Goal: Information Seeking & Learning: Learn about a topic

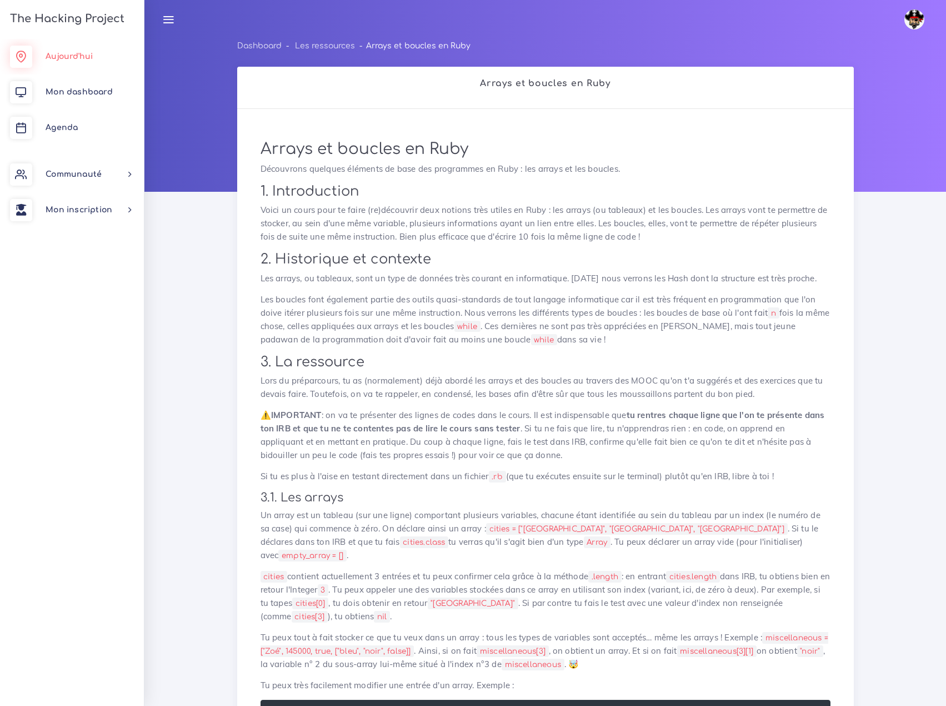
scroll to position [333, 0]
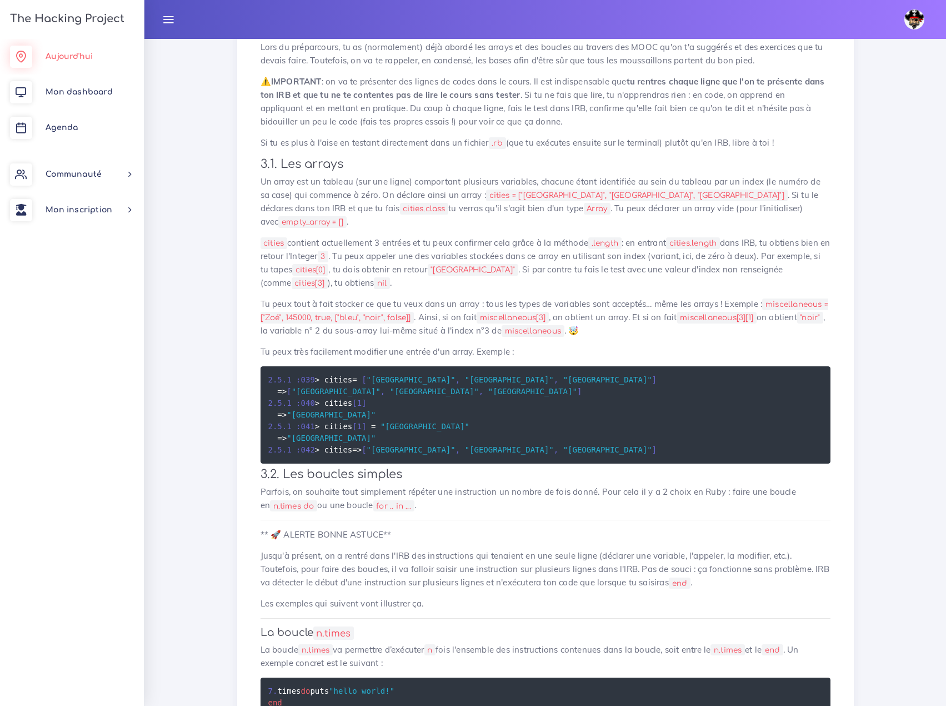
click at [76, 56] on span "Aujourd'hui" at bounding box center [69, 56] width 47 height 8
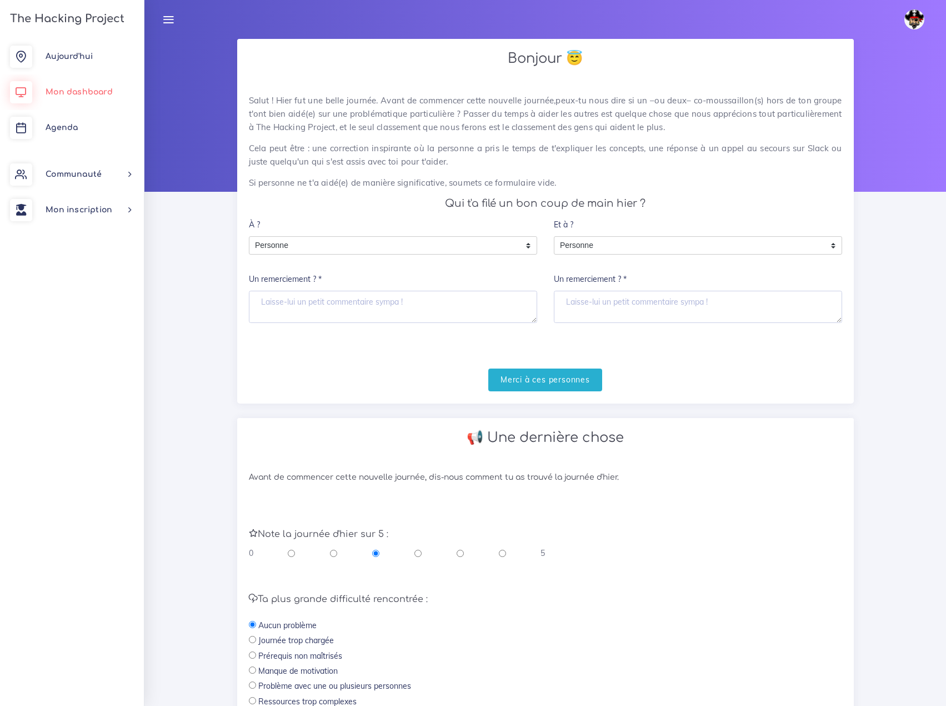
click at [96, 92] on span "Mon dashboard" at bounding box center [79, 92] width 67 height 8
click at [314, 237] on span "Personne" at bounding box center [384, 246] width 271 height 18
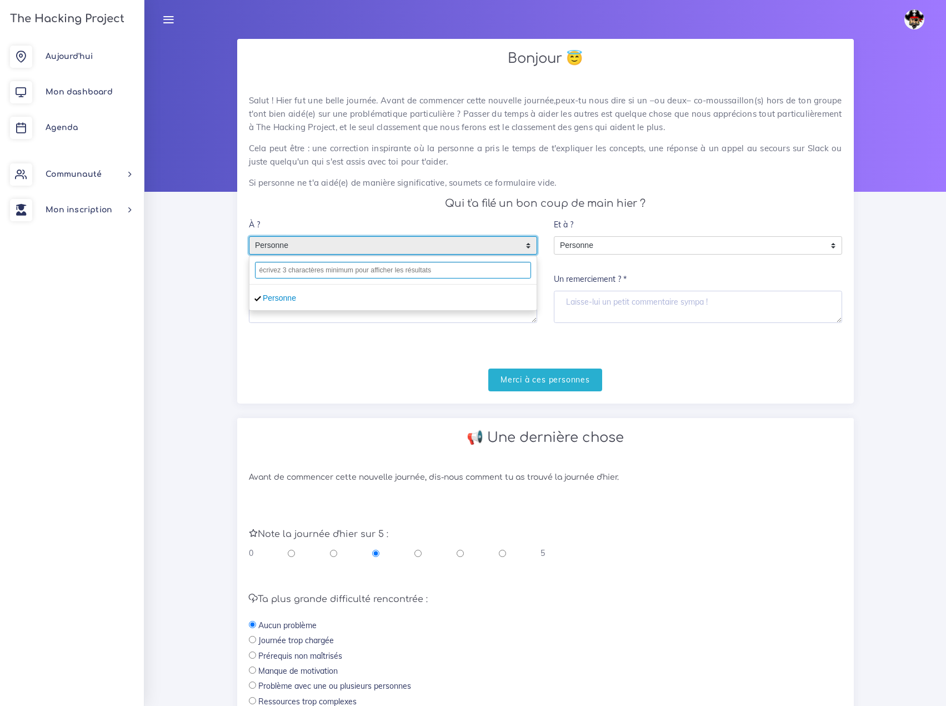
click at [315, 262] on input "text" at bounding box center [393, 270] width 276 height 17
click at [299, 329] on form "À ? Personne Personne Personne Un remerciement ? * Et à ? Personne Personne Per…" at bounding box center [545, 301] width 593 height 177
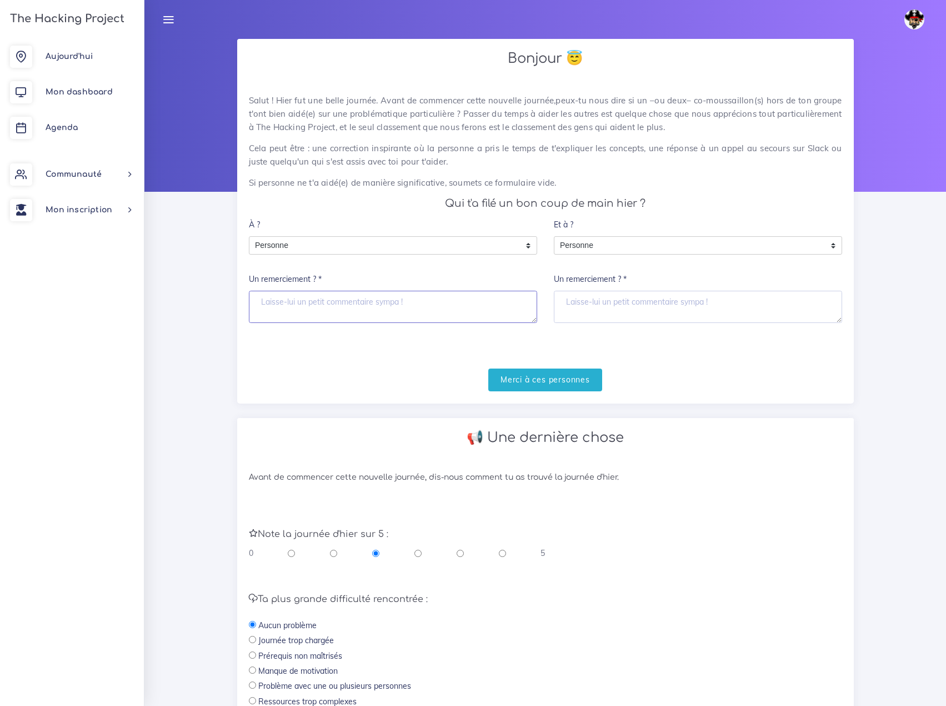
click at [299, 296] on textarea "Un remerciement ? *" at bounding box center [393, 307] width 288 height 32
type textarea "tout le monde m'a aidé"
click at [564, 368] on input "Merci à ces personnes" at bounding box center [545, 379] width 114 height 23
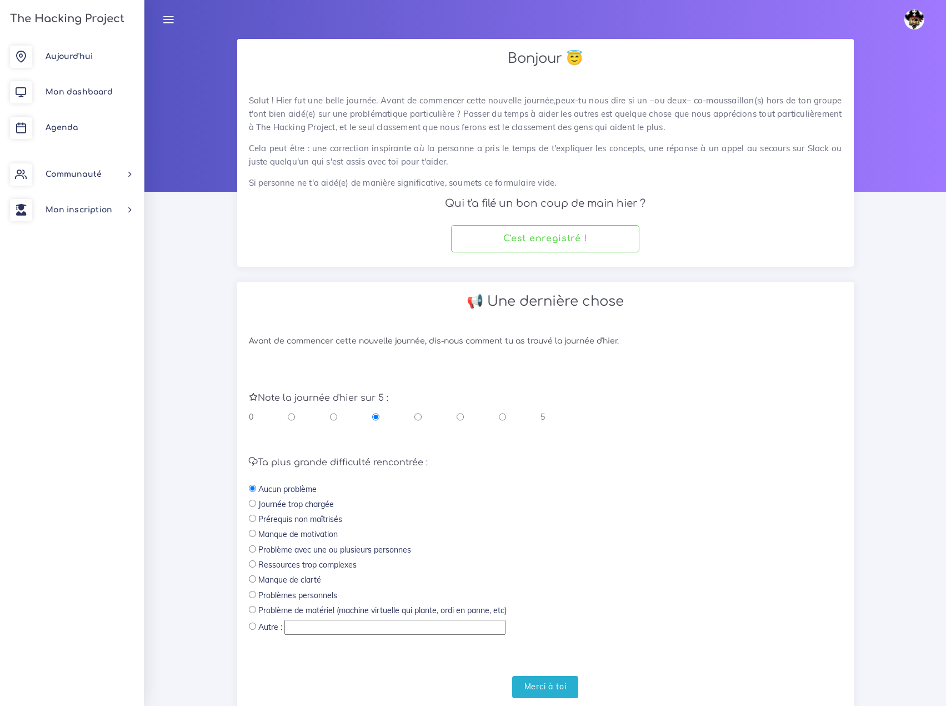
click at [502, 411] on input "radio" at bounding box center [502, 416] width 7 height 11
radio input "true"
click at [538, 676] on input "Merci à toi" at bounding box center [545, 687] width 67 height 23
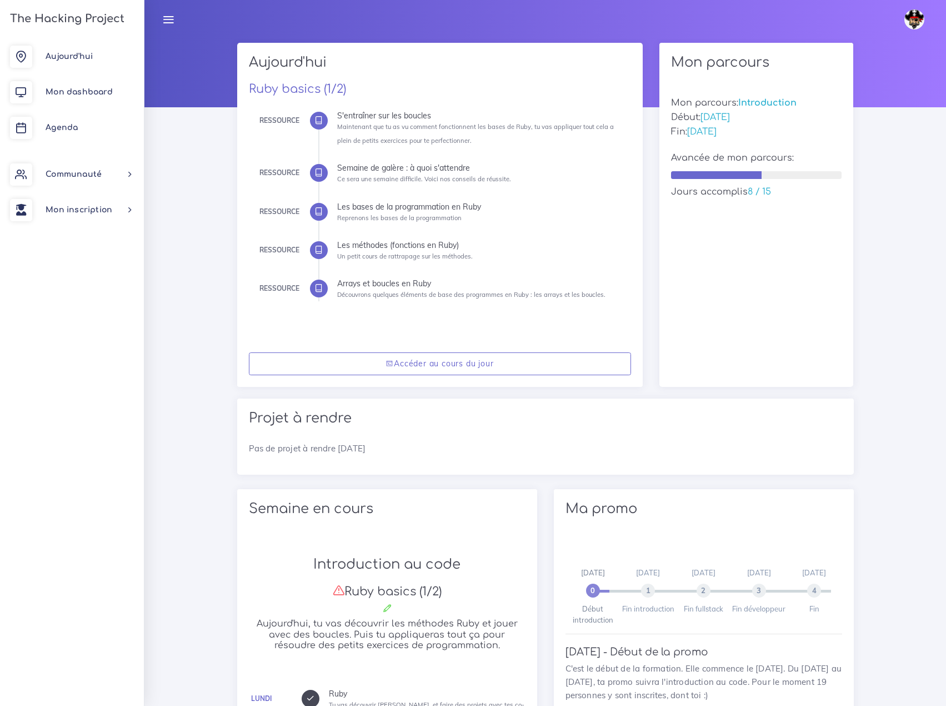
scroll to position [333, 0]
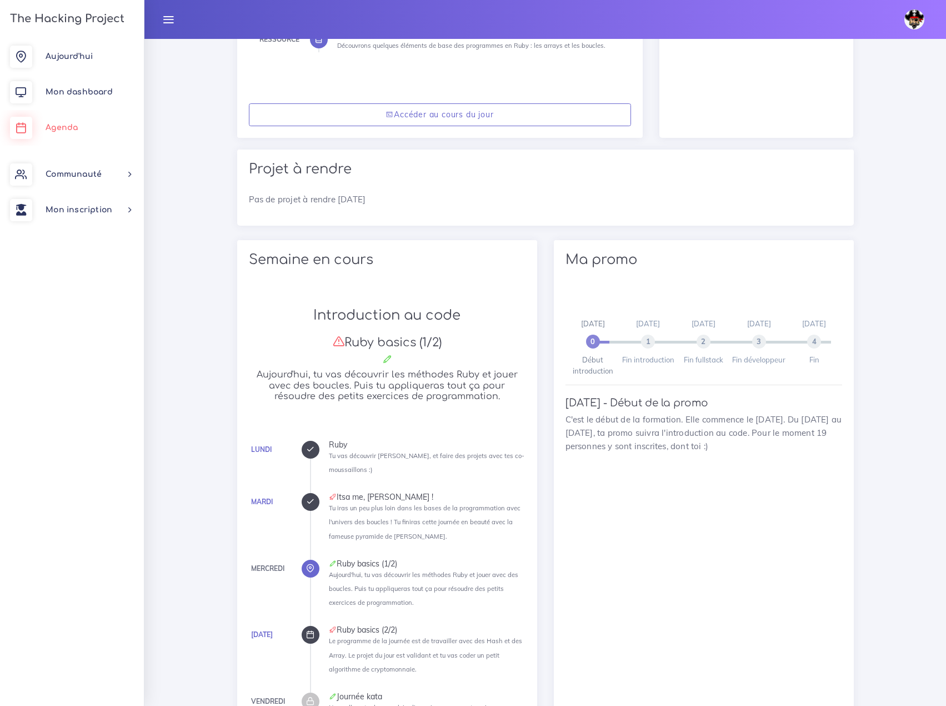
click at [59, 126] on span "Agenda" at bounding box center [62, 127] width 32 height 8
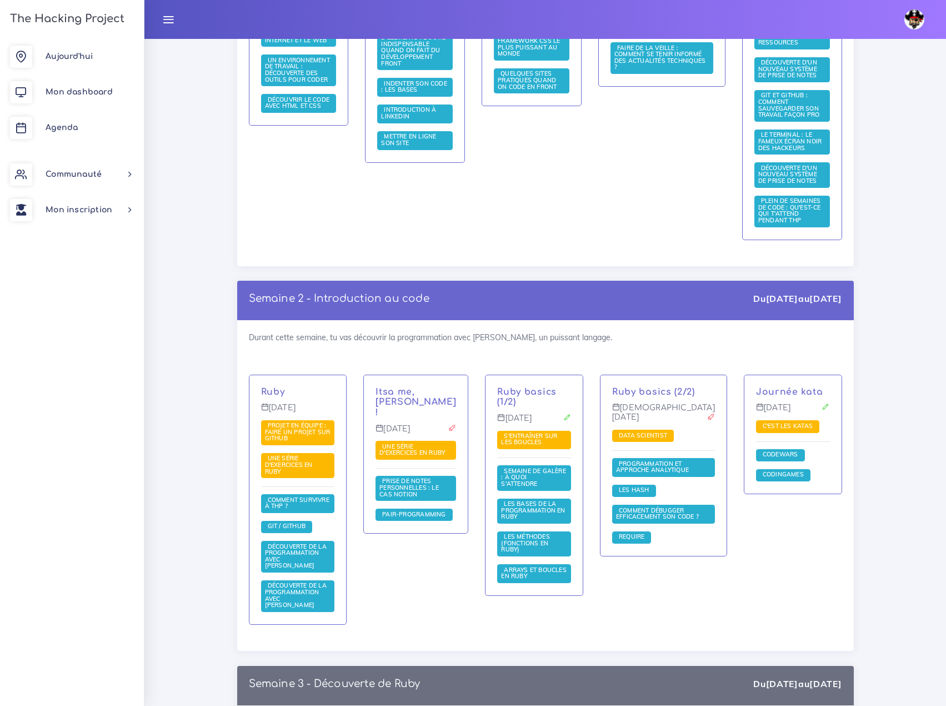
scroll to position [667, 0]
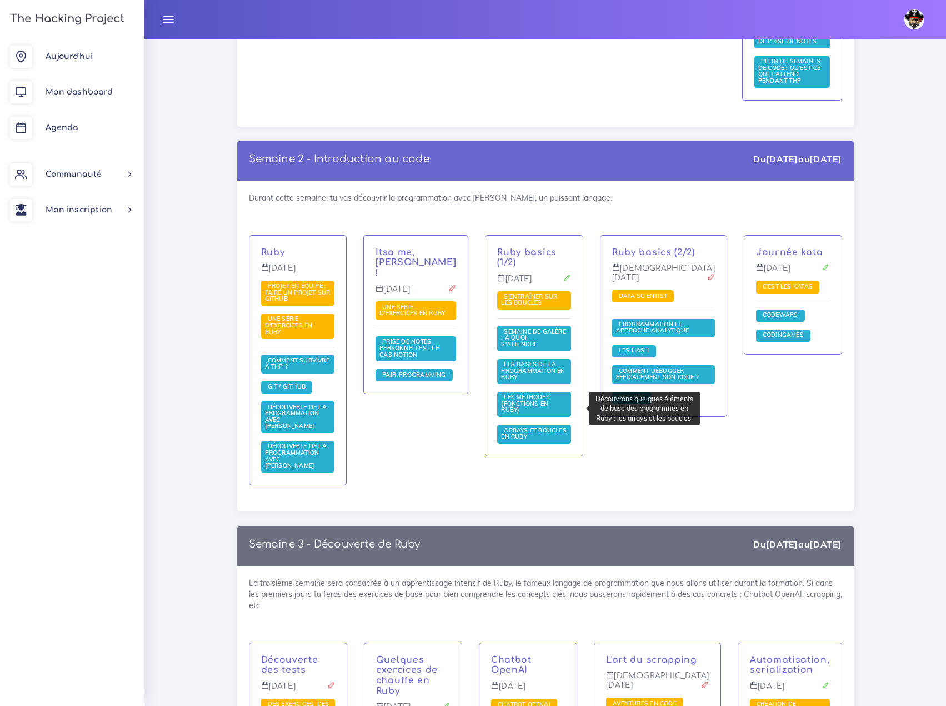
click at [537, 426] on span "Arrays et boucles en Ruby" at bounding box center [534, 433] width 66 height 14
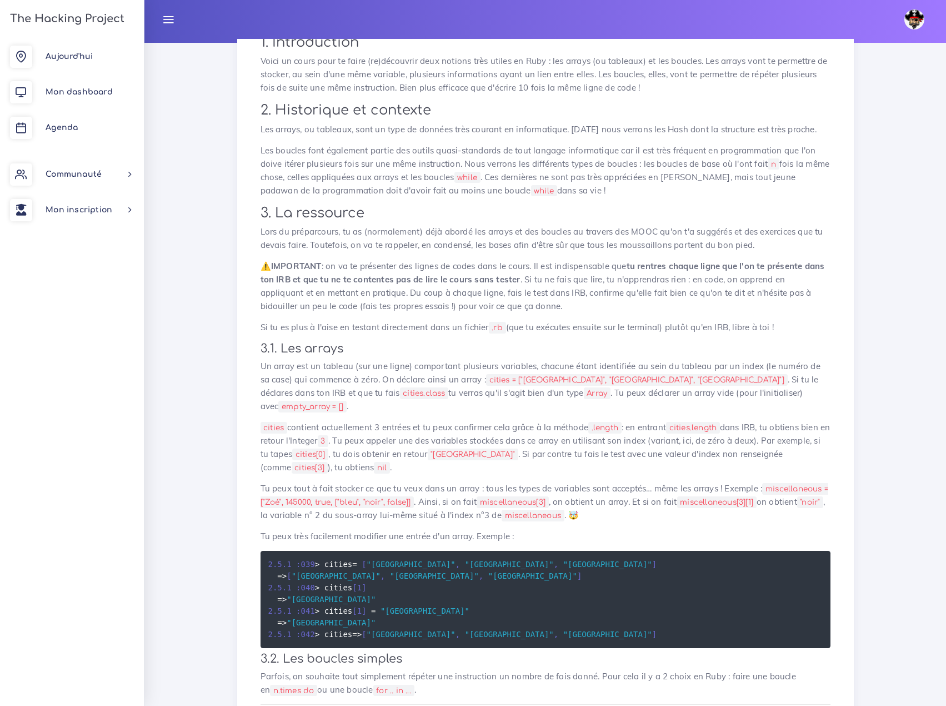
scroll to position [278, 0]
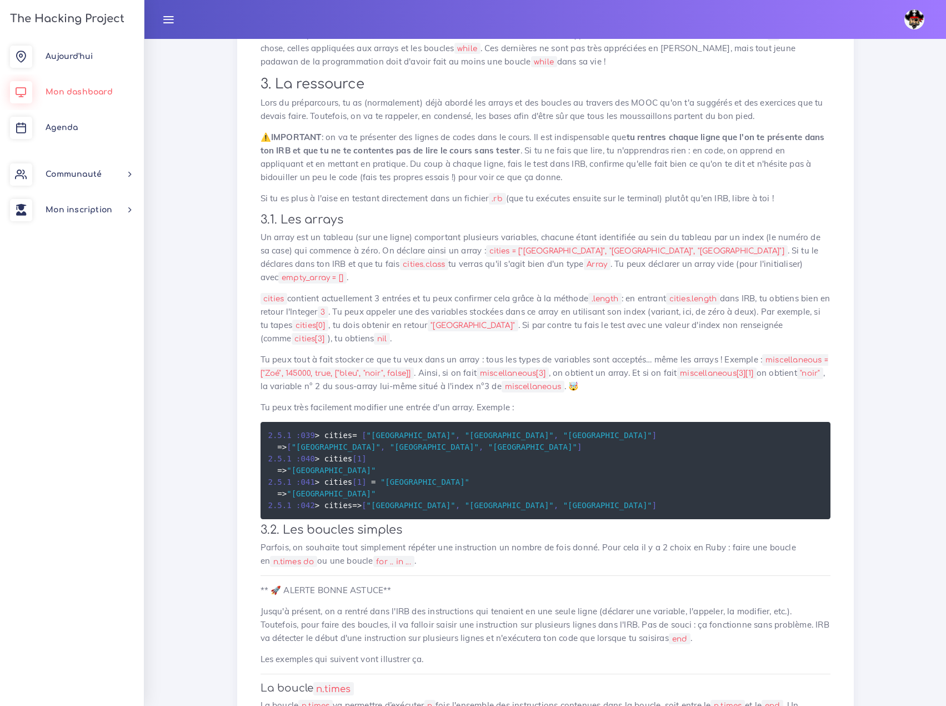
click at [88, 90] on span "Mon dashboard" at bounding box center [79, 92] width 67 height 8
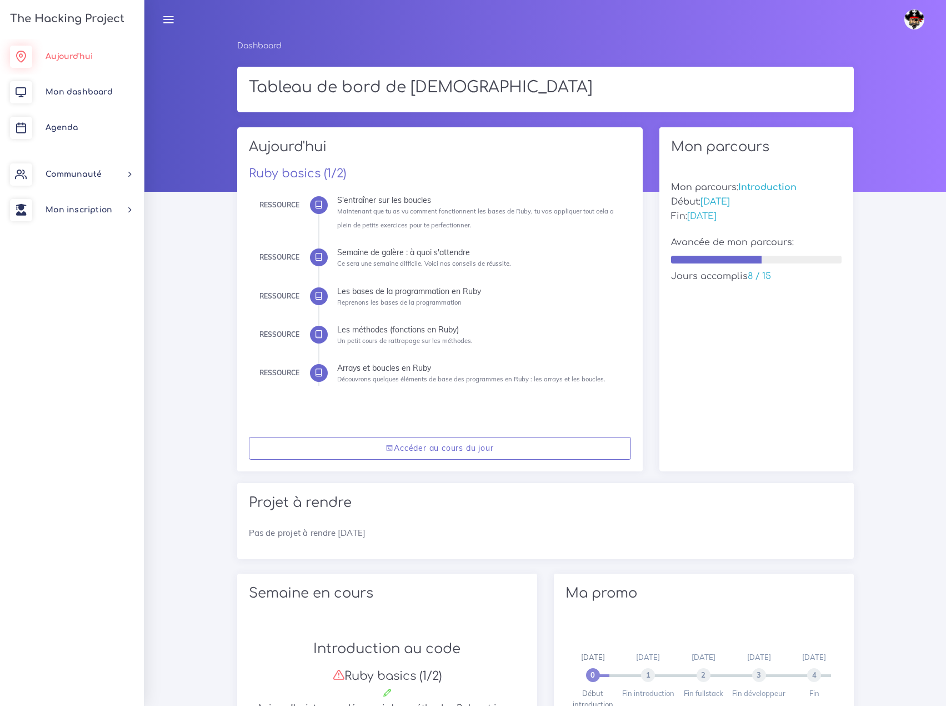
click at [63, 55] on span "Aujourd'hui" at bounding box center [69, 56] width 47 height 8
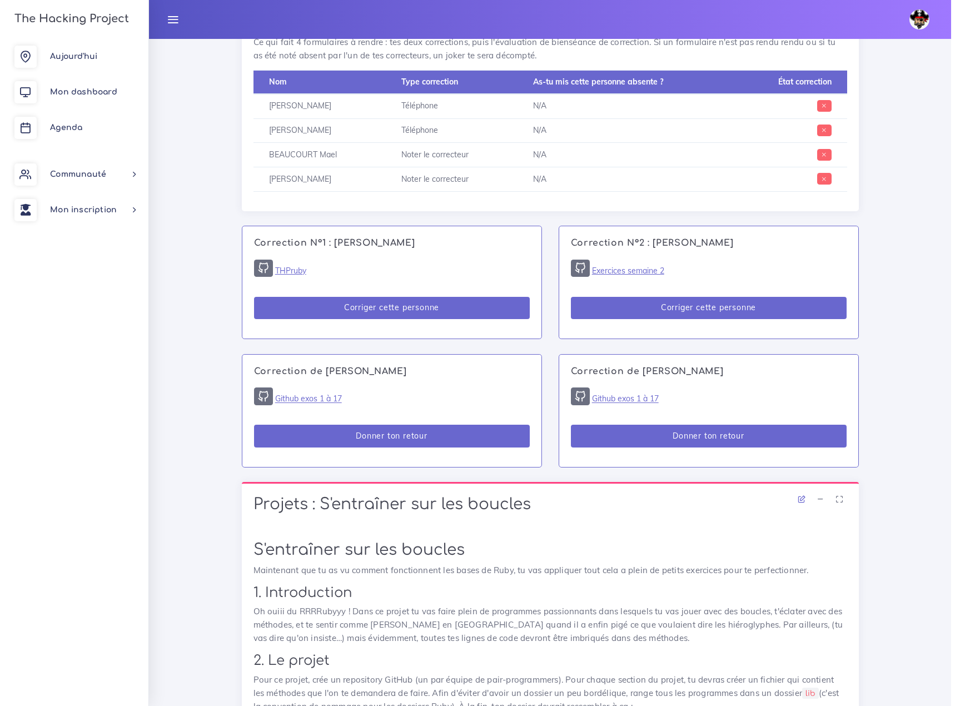
scroll to position [722, 0]
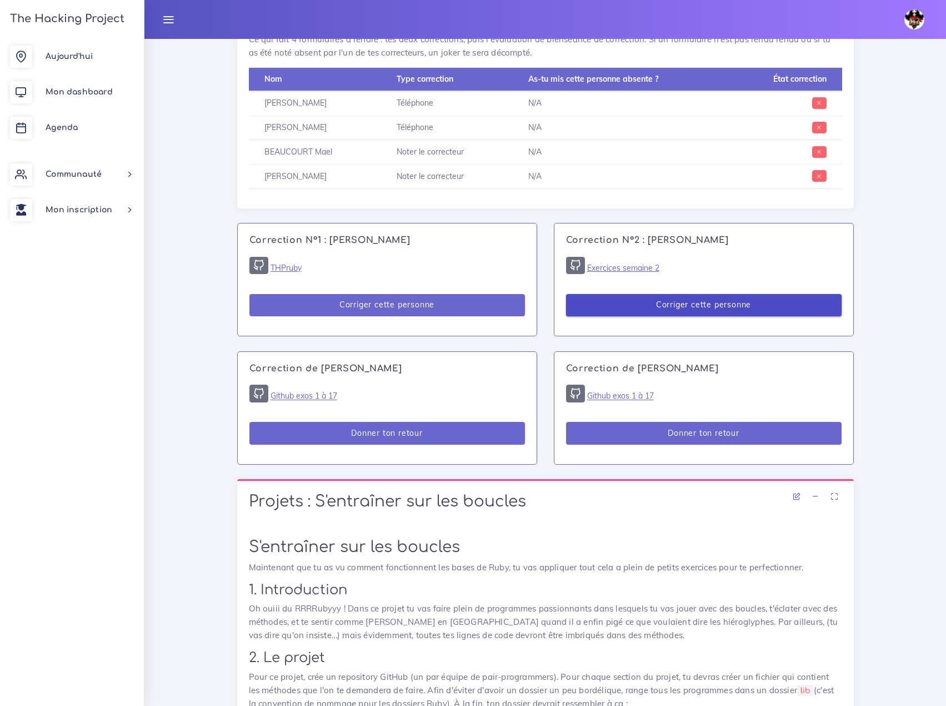
click at [705, 294] on button "Corriger cette personne" at bounding box center [704, 305] width 276 height 23
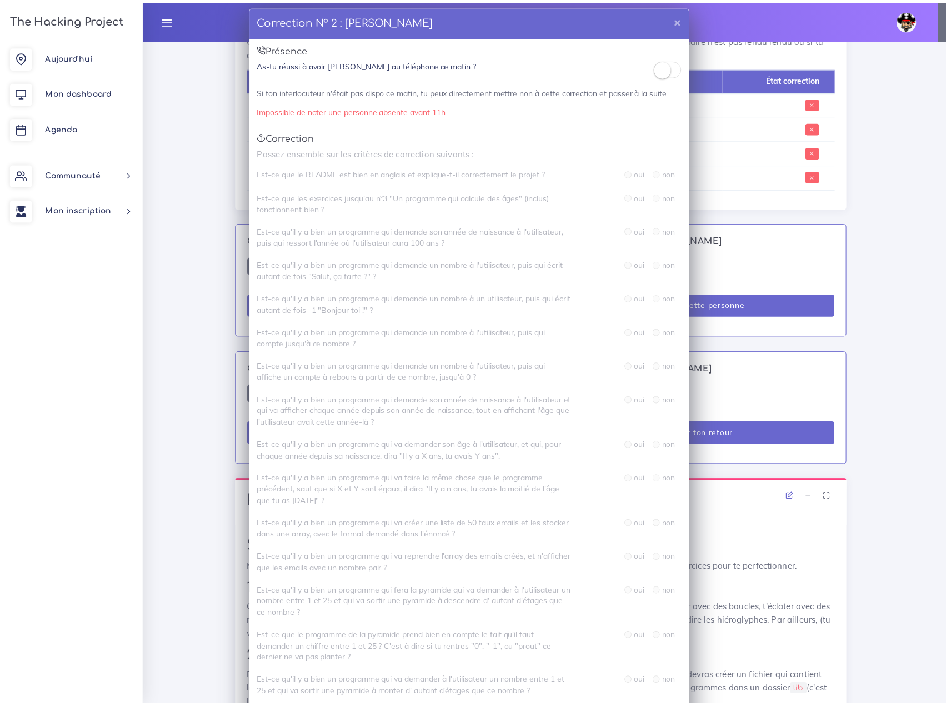
scroll to position [0, 0]
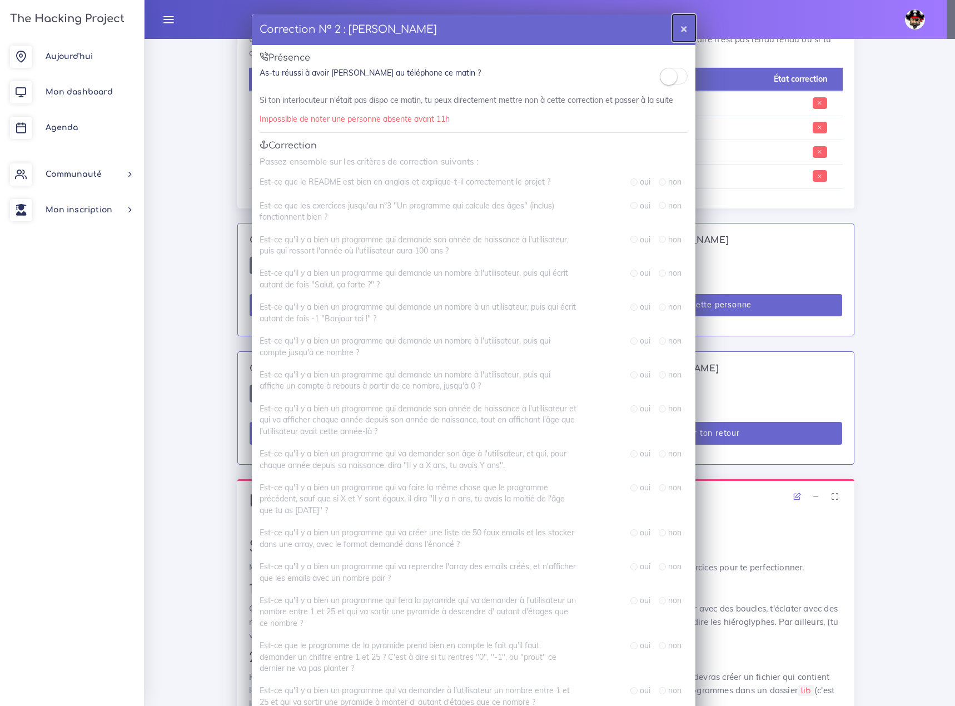
click at [679, 28] on button "×" at bounding box center [683, 27] width 23 height 27
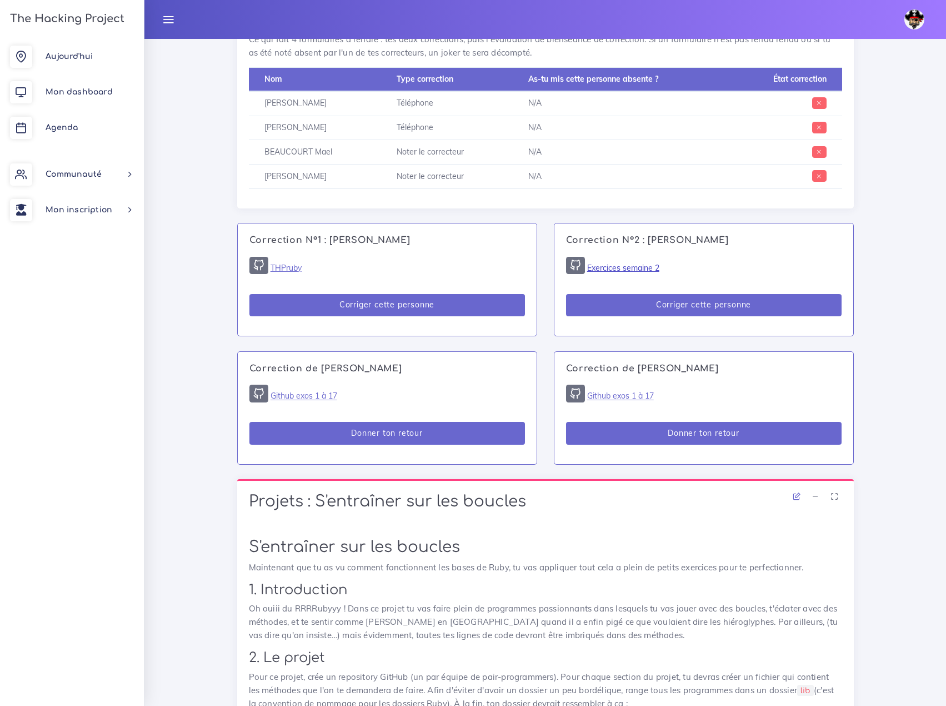
click at [640, 263] on link "Exercices semaine 2" at bounding box center [623, 268] width 72 height 10
click at [718, 294] on button "Corriger cette personne" at bounding box center [704, 305] width 276 height 23
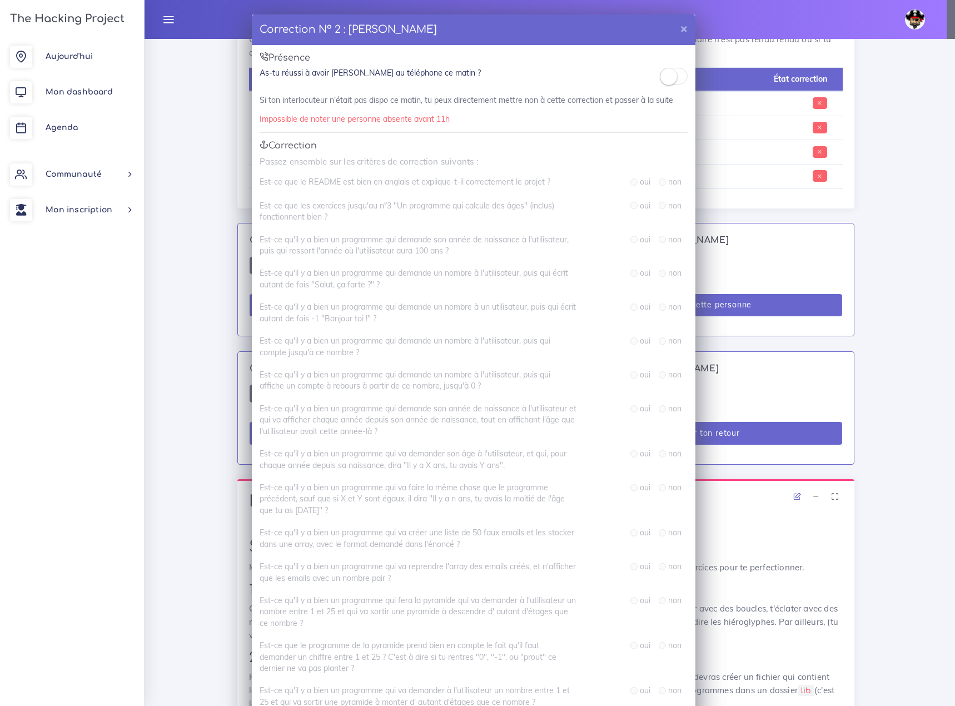
click at [675, 78] on span at bounding box center [674, 76] width 28 height 17
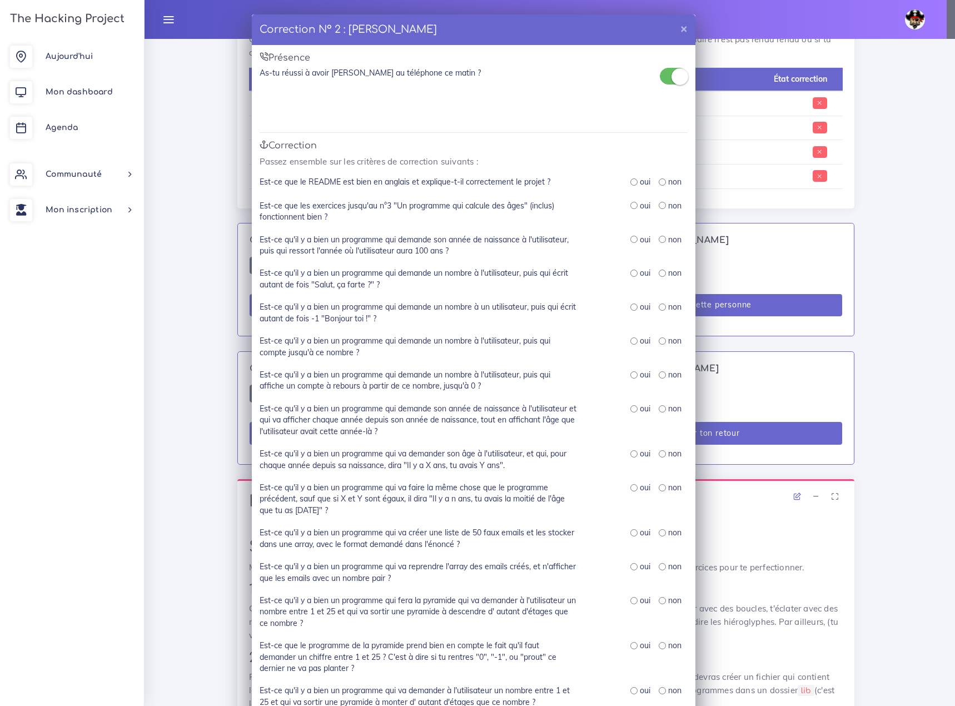
click at [630, 178] on input "radio" at bounding box center [633, 181] width 7 height 7
radio input "true"
click at [888, 229] on div "Correction N° 2 : Mamady arafan KABA × Présence As-tu réussi à avoir Mamady ara…" at bounding box center [477, 353] width 955 height 706
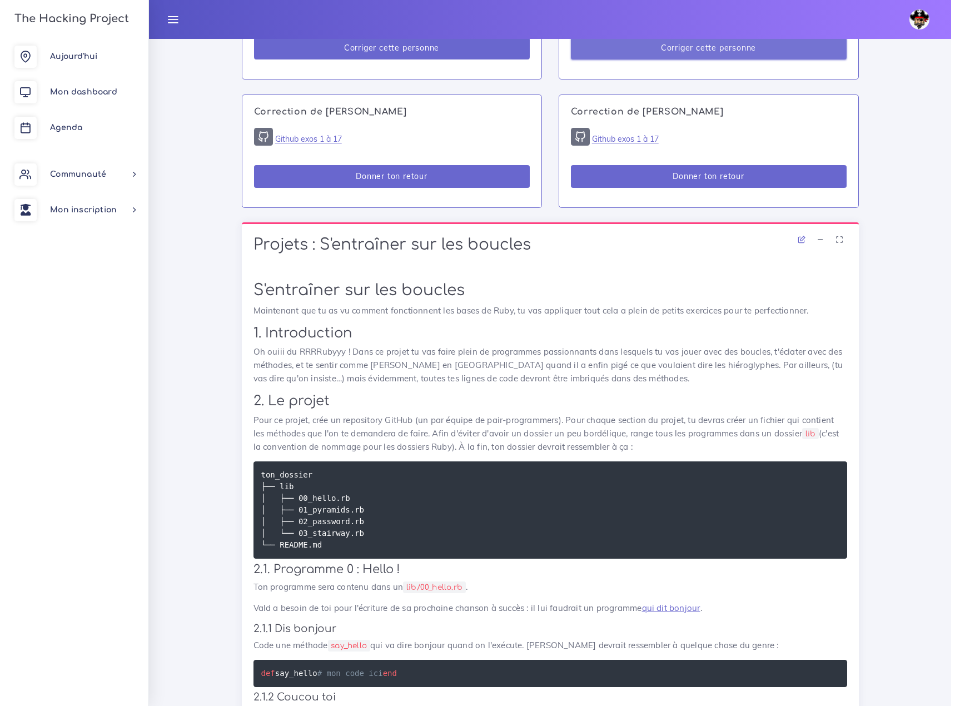
scroll to position [722, 0]
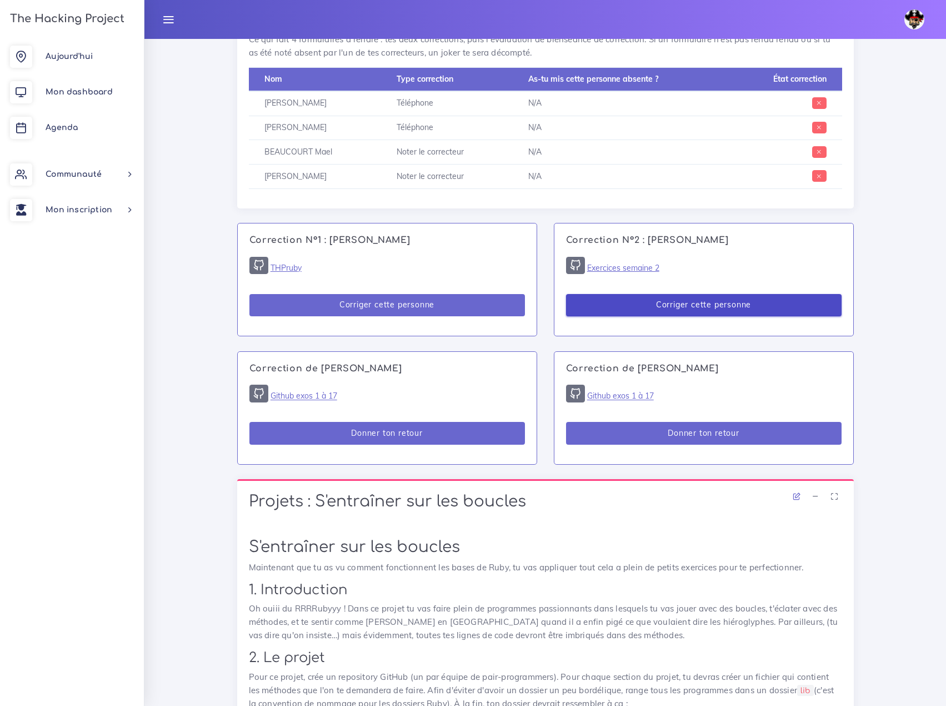
click at [707, 294] on button "Corriger cette personne" at bounding box center [704, 305] width 276 height 23
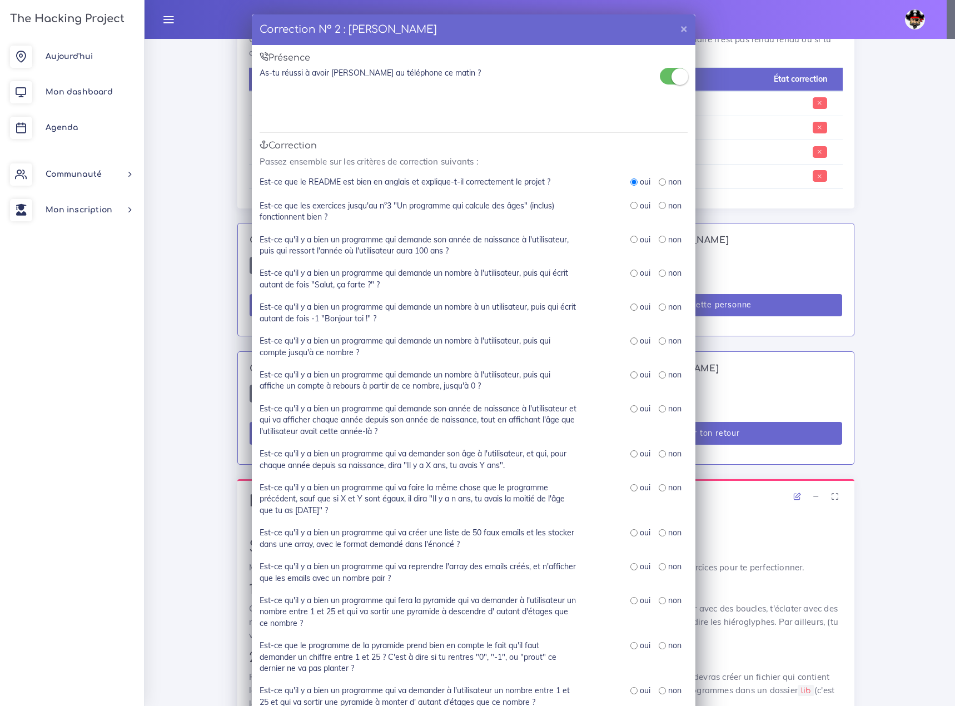
click at [630, 203] on input "radio" at bounding box center [633, 205] width 7 height 7
radio input "true"
click at [630, 236] on input "radio" at bounding box center [633, 239] width 7 height 7
radio input "true"
drag, startPoint x: 617, startPoint y: 29, endPoint x: 726, endPoint y: 64, distance: 114.6
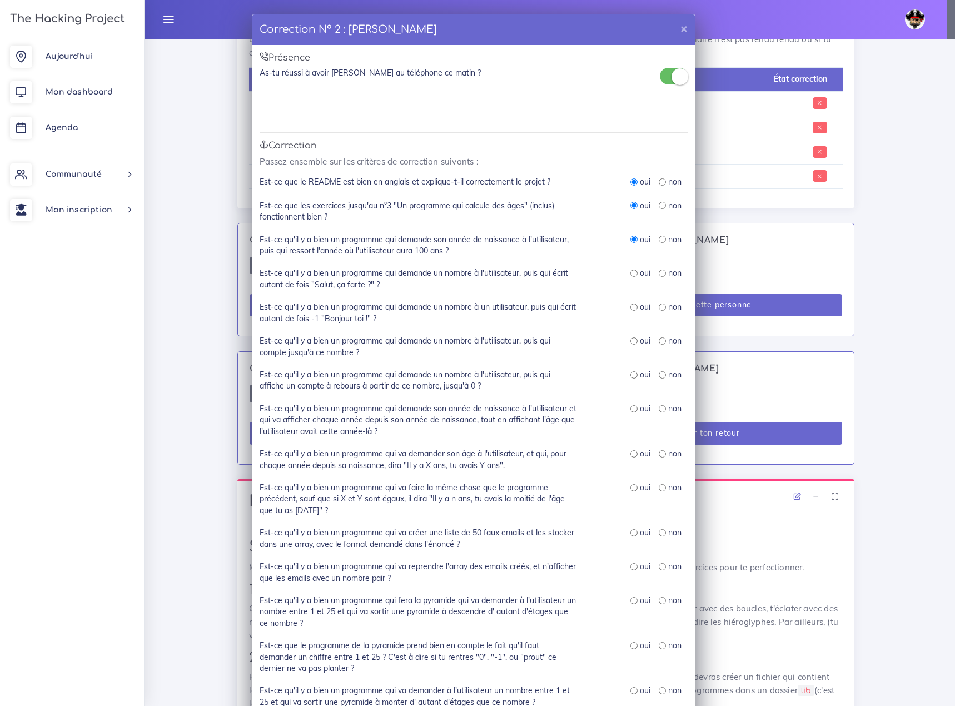
click at [726, 64] on div "Correction N° 2 : Mamady arafan KABA × Présence As-tu réussi à avoir Mamady ara…" at bounding box center [477, 353] width 955 height 706
click at [827, 203] on div "Correction N° 2 : Mamady arafan KABA × Présence As-tu réussi à avoir Mamady ara…" at bounding box center [477, 353] width 955 height 706
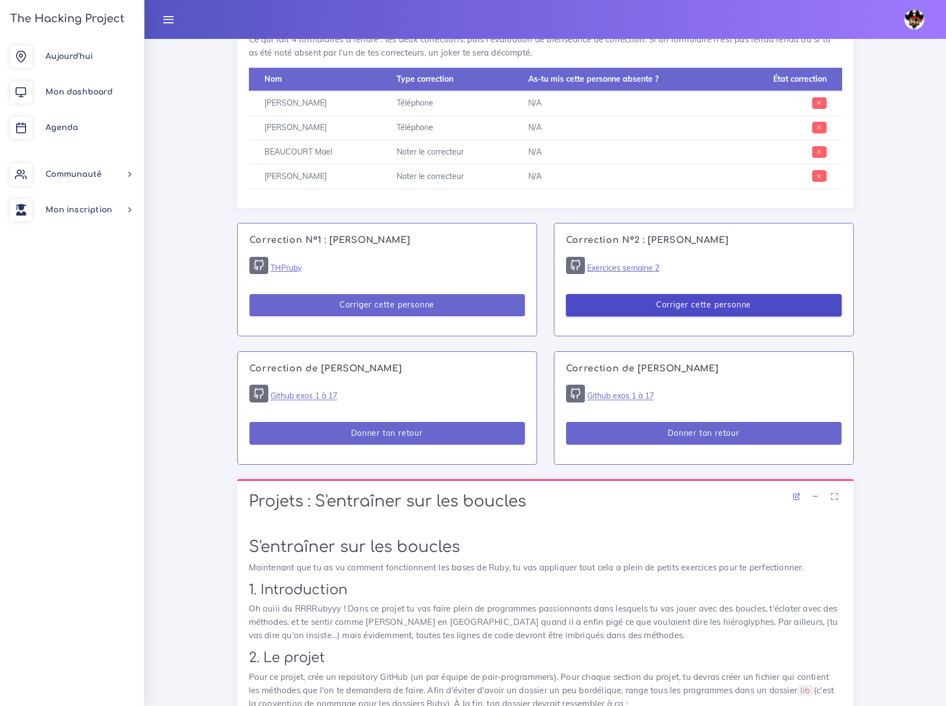
click at [697, 294] on button "Corriger cette personne" at bounding box center [704, 305] width 276 height 23
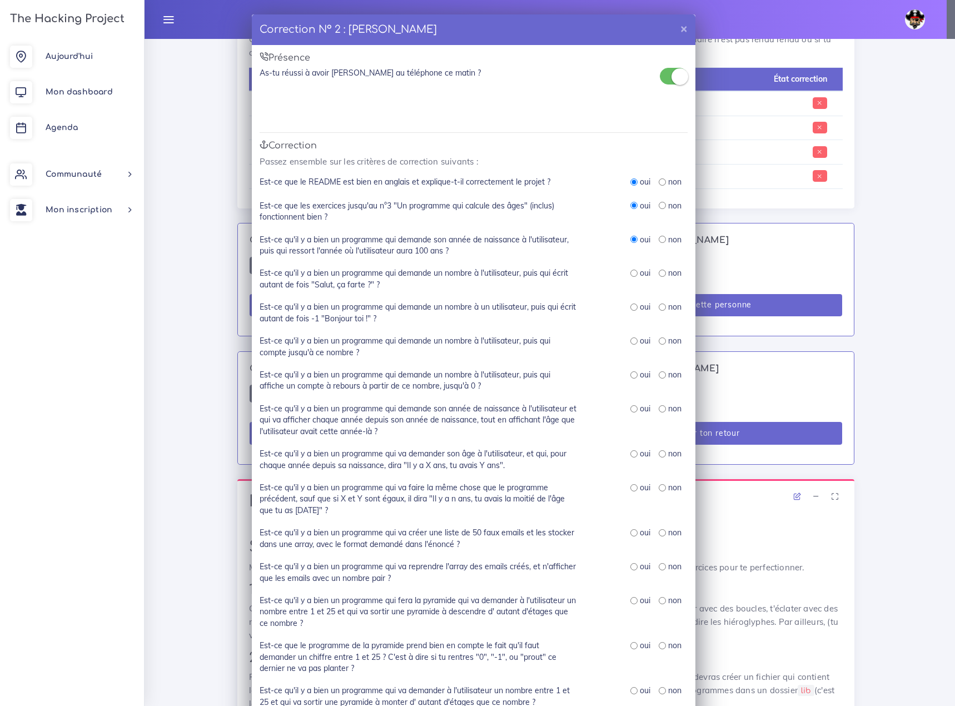
click at [630, 271] on input "radio" at bounding box center [633, 272] width 7 height 7
radio input "true"
click at [630, 304] on input "radio" at bounding box center [633, 306] width 7 height 7
radio input "true"
click at [911, 209] on div "Correction N° 2 : Mamady arafan KABA × Présence As-tu réussi à avoir Mamady ara…" at bounding box center [477, 353] width 955 height 706
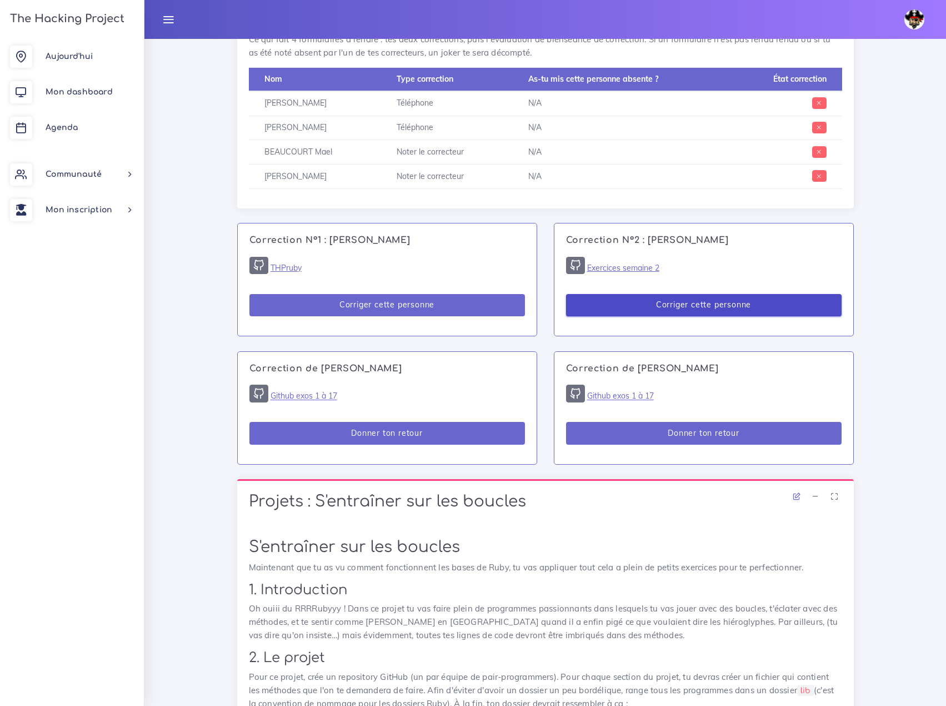
click at [668, 294] on button "Corriger cette personne" at bounding box center [704, 305] width 276 height 23
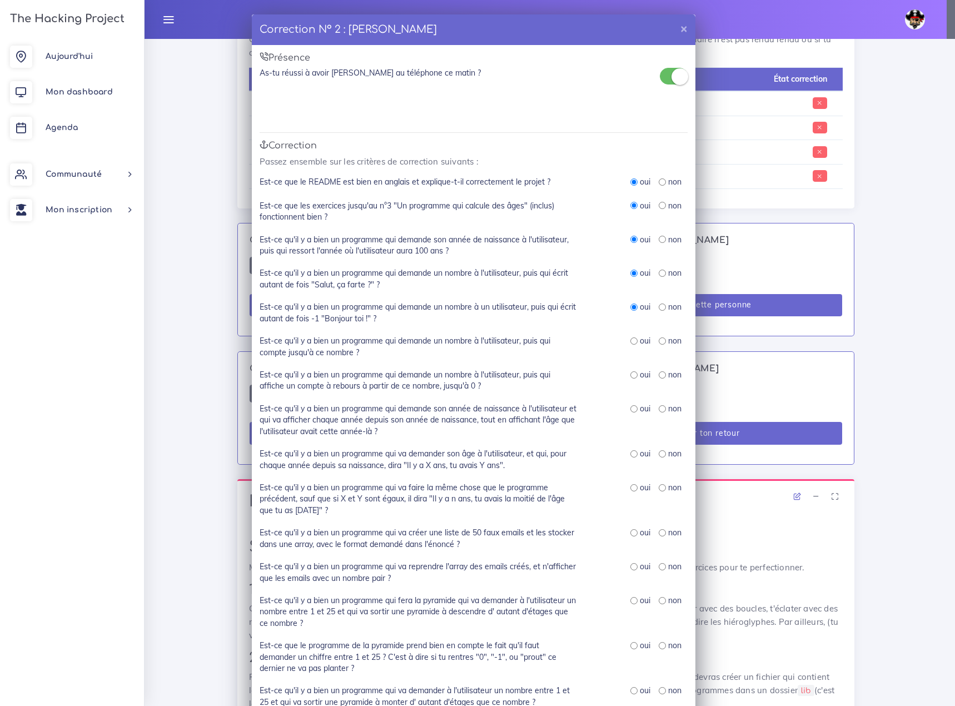
click at [630, 338] on input "radio" at bounding box center [633, 340] width 7 height 7
radio input "true"
click at [630, 373] on input "radio" at bounding box center [633, 374] width 7 height 7
radio input "true"
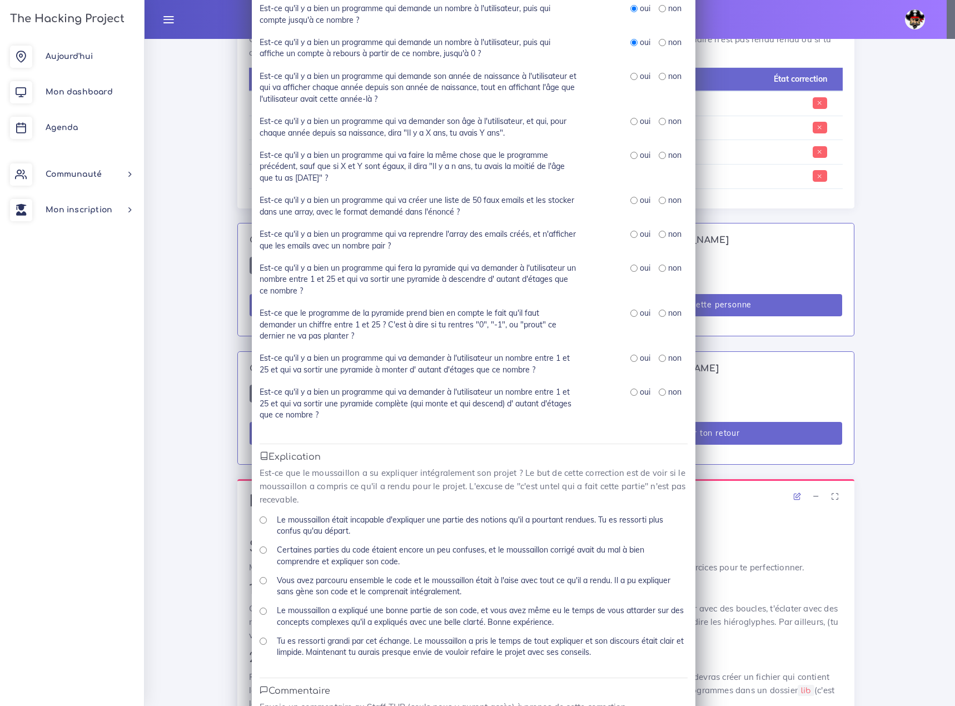
scroll to position [333, 0]
click at [630, 72] on input "radio" at bounding box center [633, 75] width 7 height 7
radio input "true"
click at [631, 117] on input "radio" at bounding box center [633, 120] width 7 height 7
radio input "true"
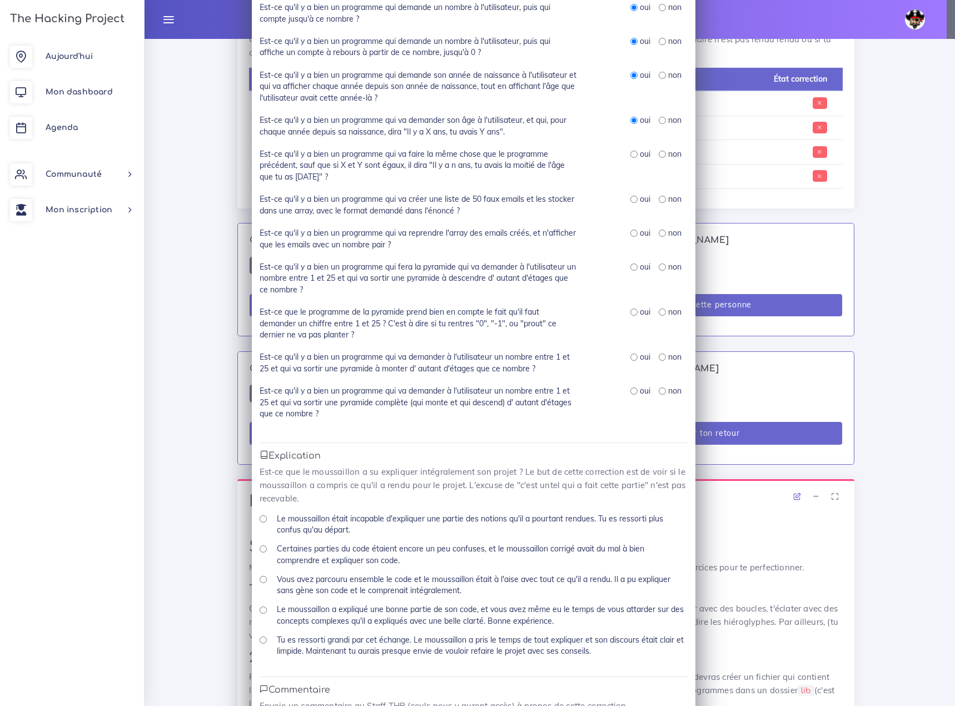
click at [630, 152] on input "radio" at bounding box center [633, 154] width 7 height 7
radio input "true"
click at [630, 197] on input "radio" at bounding box center [633, 199] width 7 height 7
radio input "true"
click at [630, 233] on input "radio" at bounding box center [633, 232] width 7 height 7
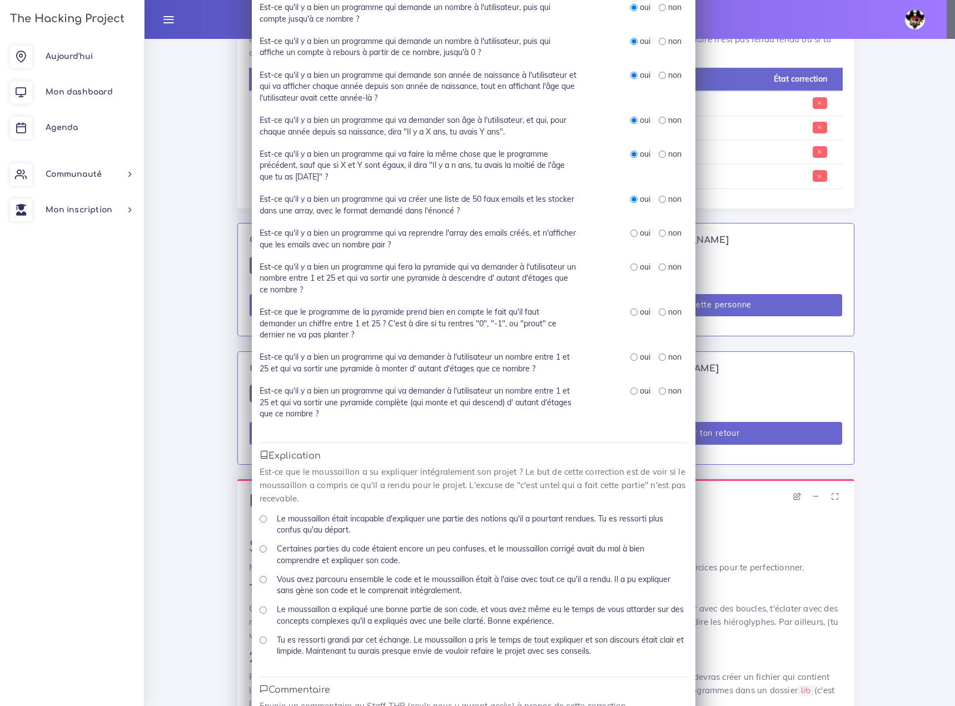
radio input "true"
click at [630, 263] on input "radio" at bounding box center [633, 266] width 7 height 7
radio input "true"
click at [630, 308] on input "radio" at bounding box center [633, 311] width 7 height 7
radio input "true"
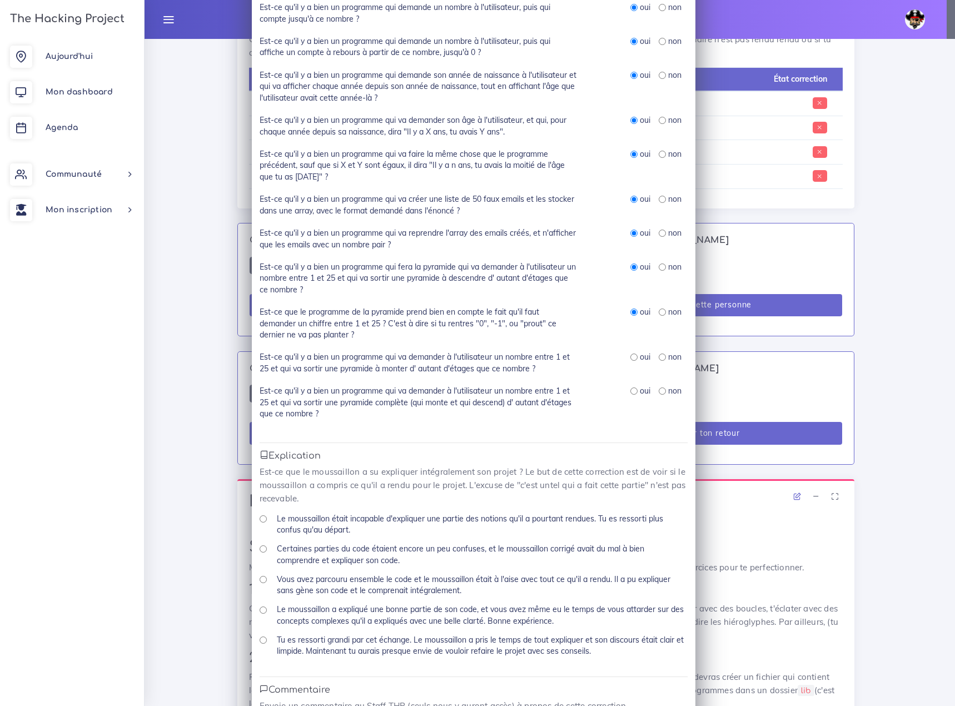
click at [630, 356] on input "radio" at bounding box center [633, 356] width 7 height 7
radio input "true"
click at [630, 392] on input "radio" at bounding box center [633, 390] width 7 height 7
radio input "true"
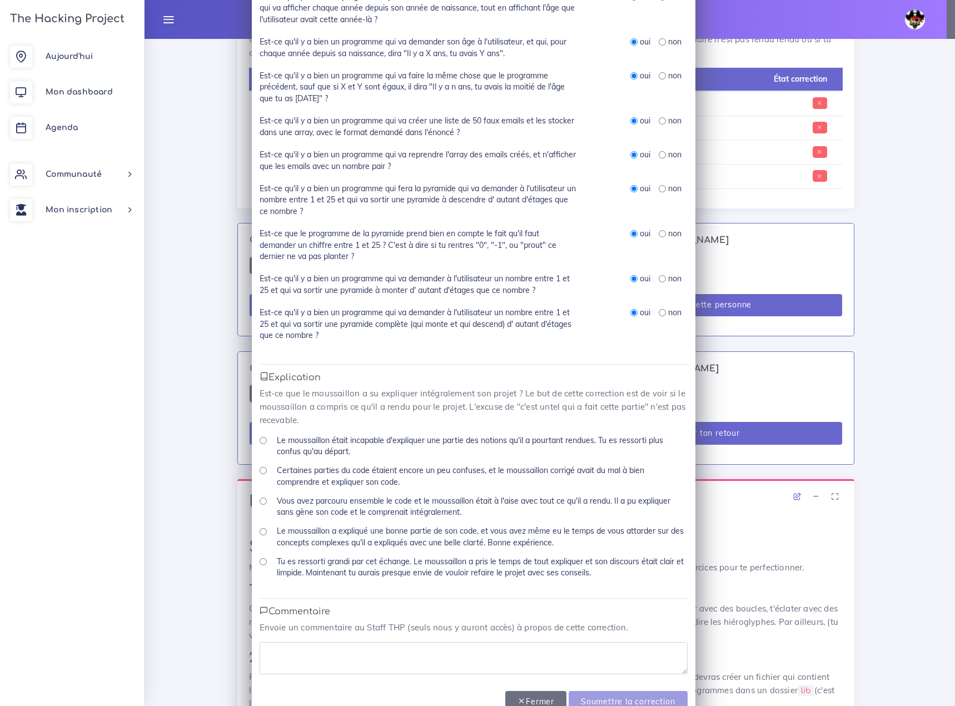
scroll to position [419, 0]
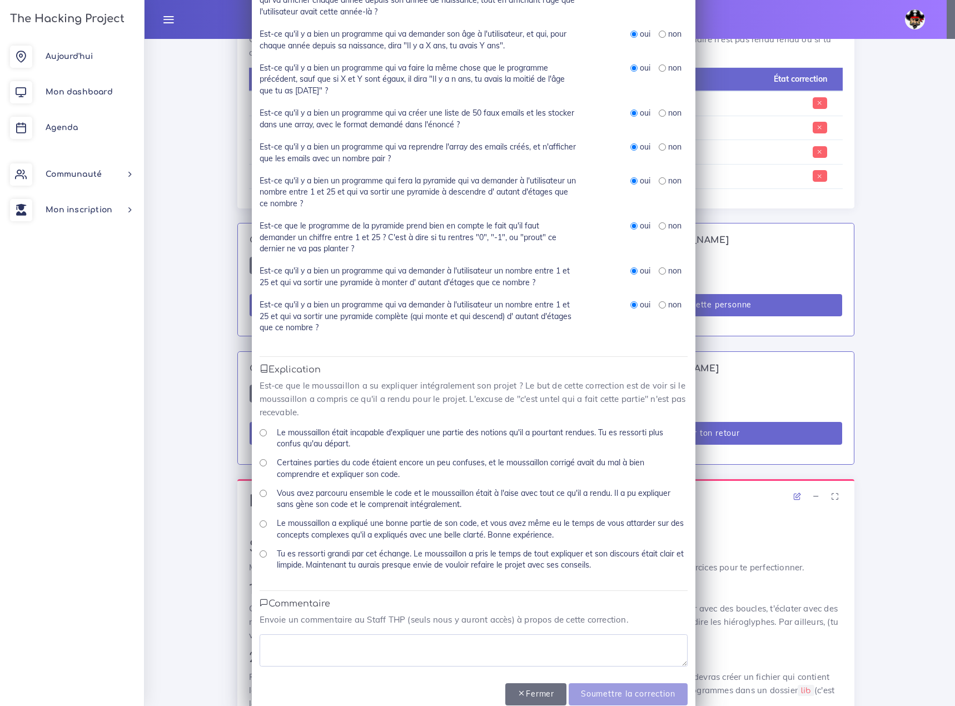
click at [260, 550] on input "Tu es ressorti grandi par cet échange. Le moussaillon a pris le temps de tout e…" at bounding box center [262, 553] width 7 height 7
radio input "true"
click at [299, 634] on textarea at bounding box center [473, 650] width 428 height 32
type textarea "impec"
click at [632, 683] on input "Soumettre la correction" at bounding box center [627, 694] width 118 height 23
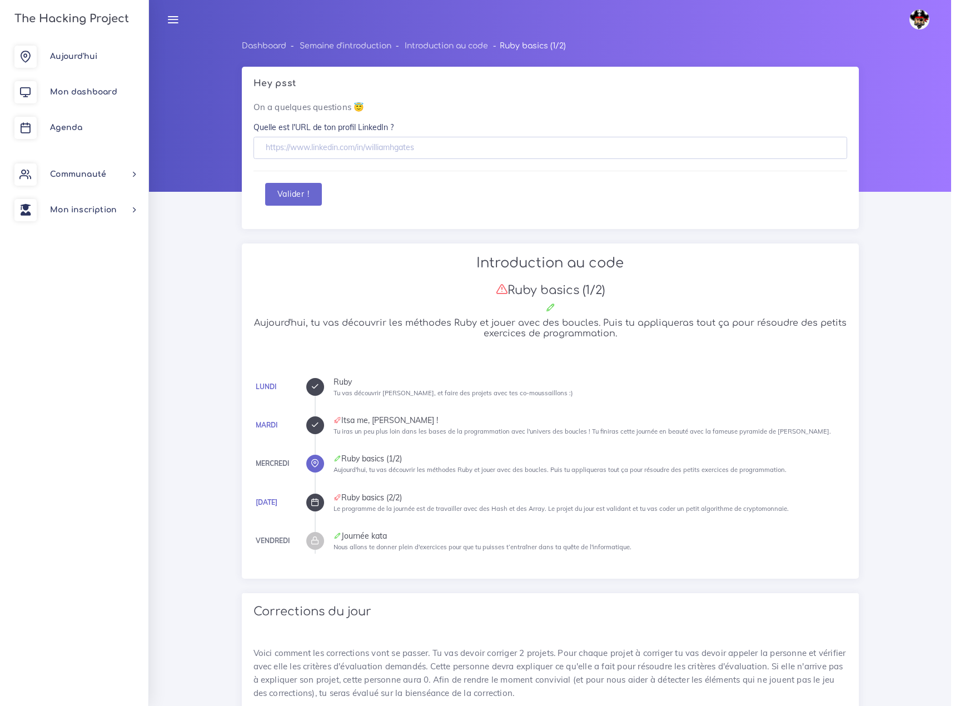
scroll to position [722, 0]
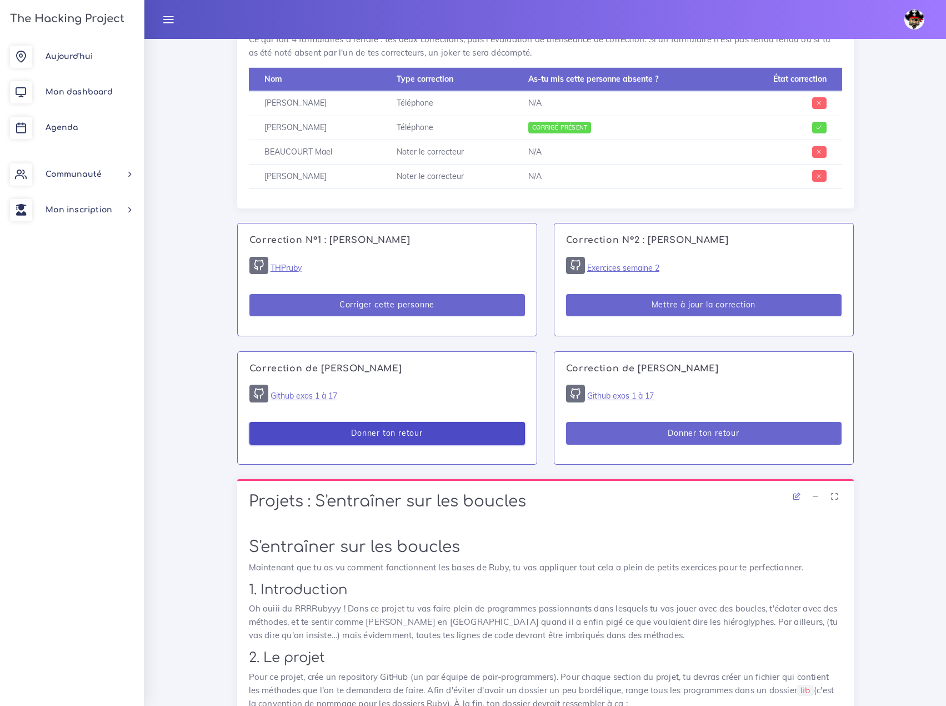
click at [383, 422] on button "Donner ton retour" at bounding box center [387, 433] width 276 height 23
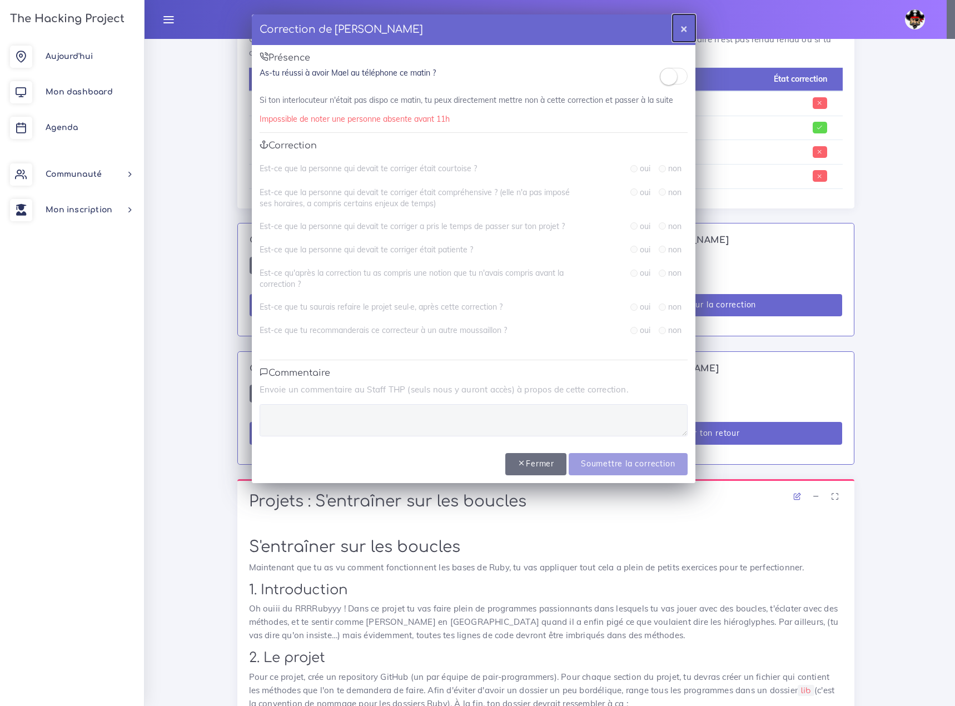
click at [685, 29] on button "×" at bounding box center [683, 27] width 23 height 27
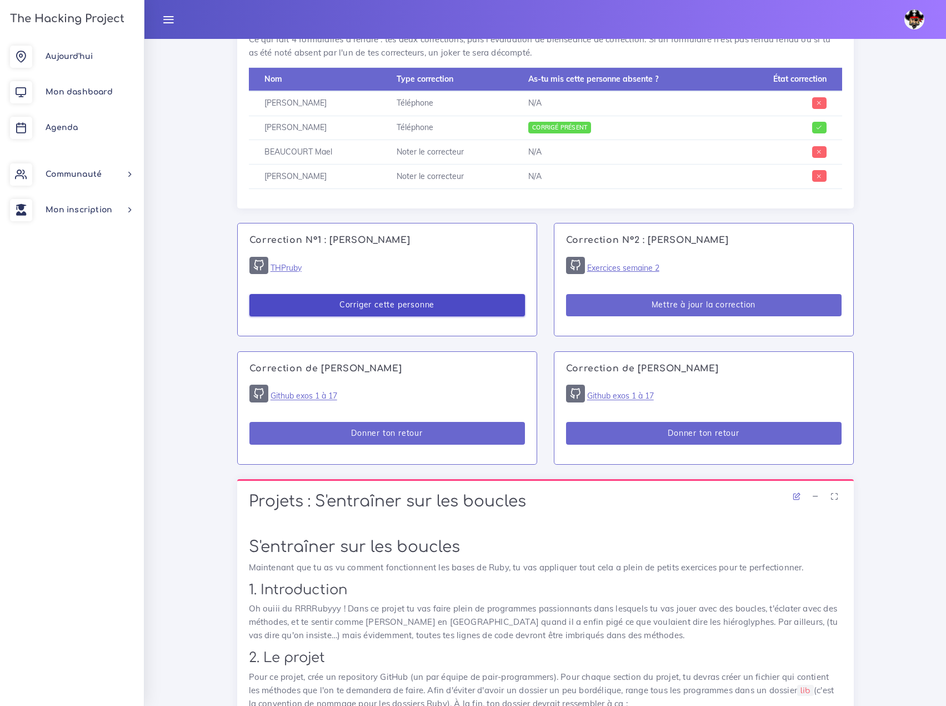
click at [379, 294] on button "Corriger cette personne" at bounding box center [387, 305] width 276 height 23
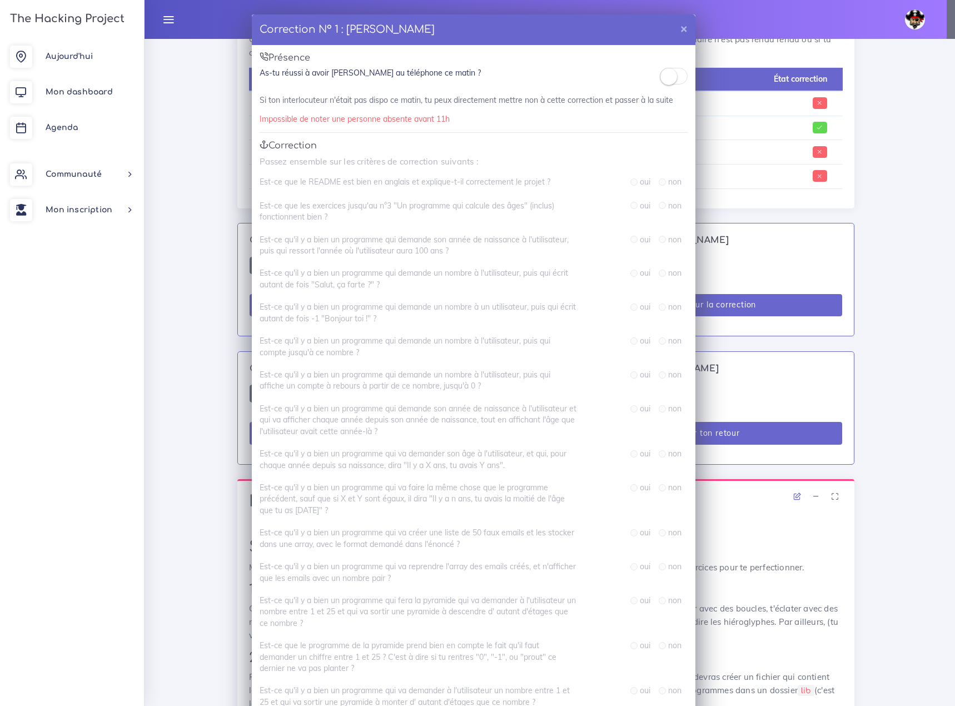
click at [670, 81] on small at bounding box center [668, 76] width 17 height 17
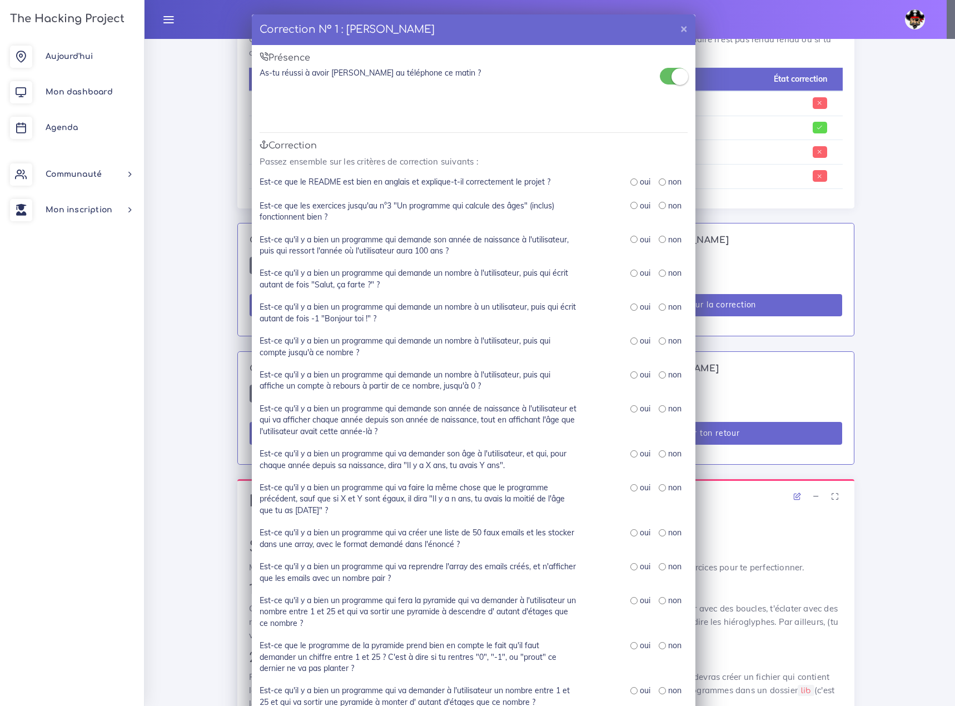
drag, startPoint x: 630, startPoint y: 179, endPoint x: 628, endPoint y: 191, distance: 11.2
click at [630, 181] on input "radio" at bounding box center [633, 181] width 7 height 7
radio input "true"
click at [630, 202] on input "radio" at bounding box center [633, 205] width 7 height 7
radio input "true"
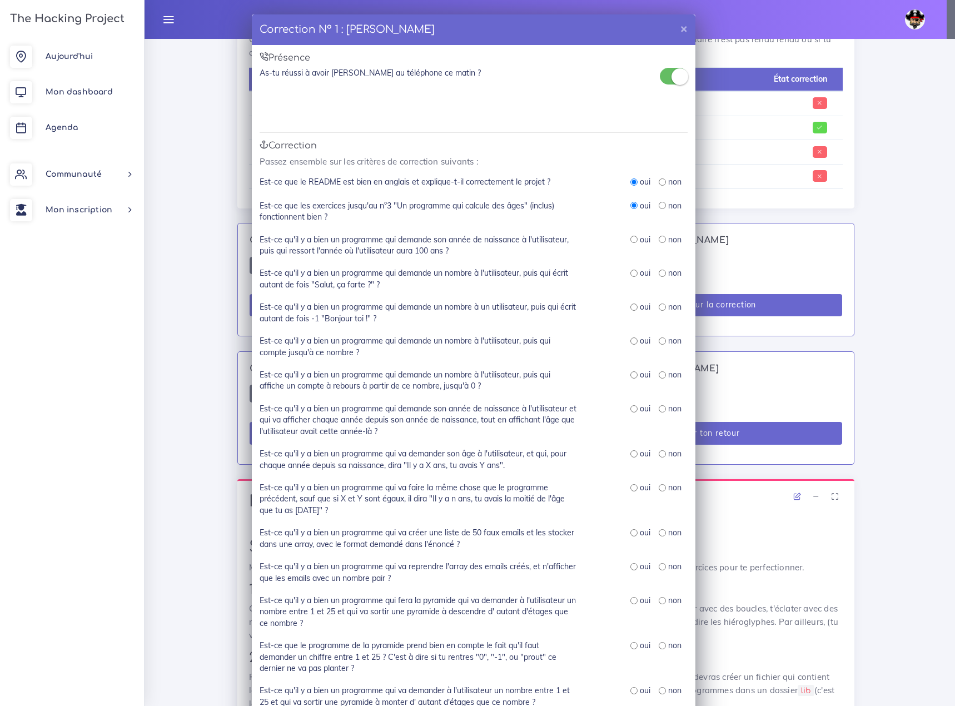
click at [630, 238] on input "radio" at bounding box center [633, 239] width 7 height 7
radio input "true"
click at [631, 271] on input "radio" at bounding box center [633, 272] width 7 height 7
radio input "true"
click at [630, 306] on input "radio" at bounding box center [633, 306] width 7 height 7
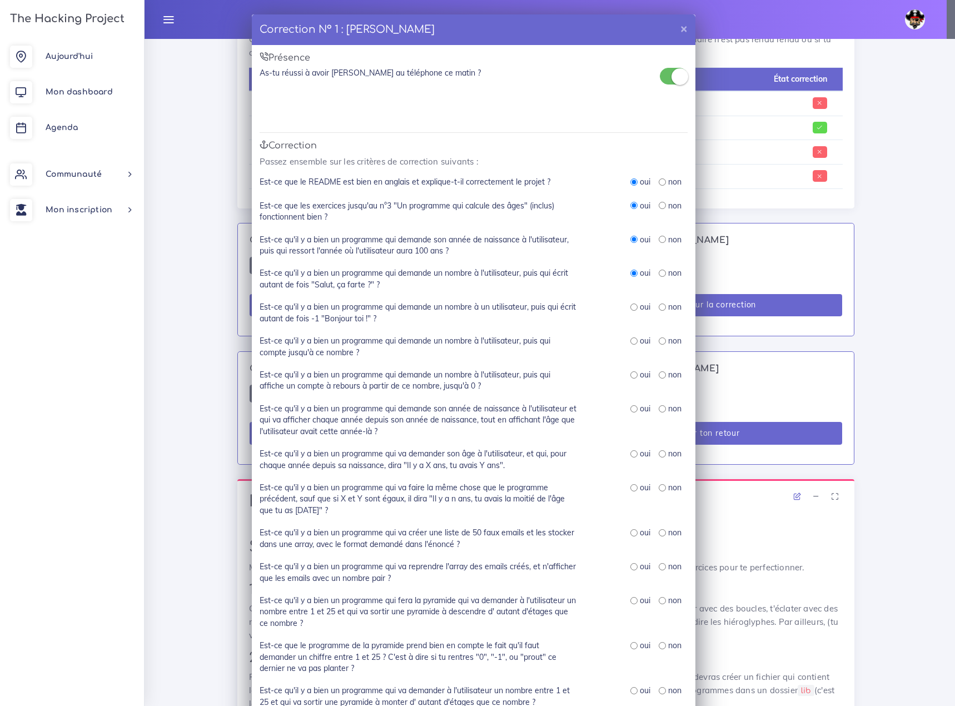
radio input "true"
click at [630, 339] on input "radio" at bounding box center [633, 340] width 7 height 7
radio input "true"
click at [630, 371] on input "radio" at bounding box center [633, 374] width 7 height 7
radio input "true"
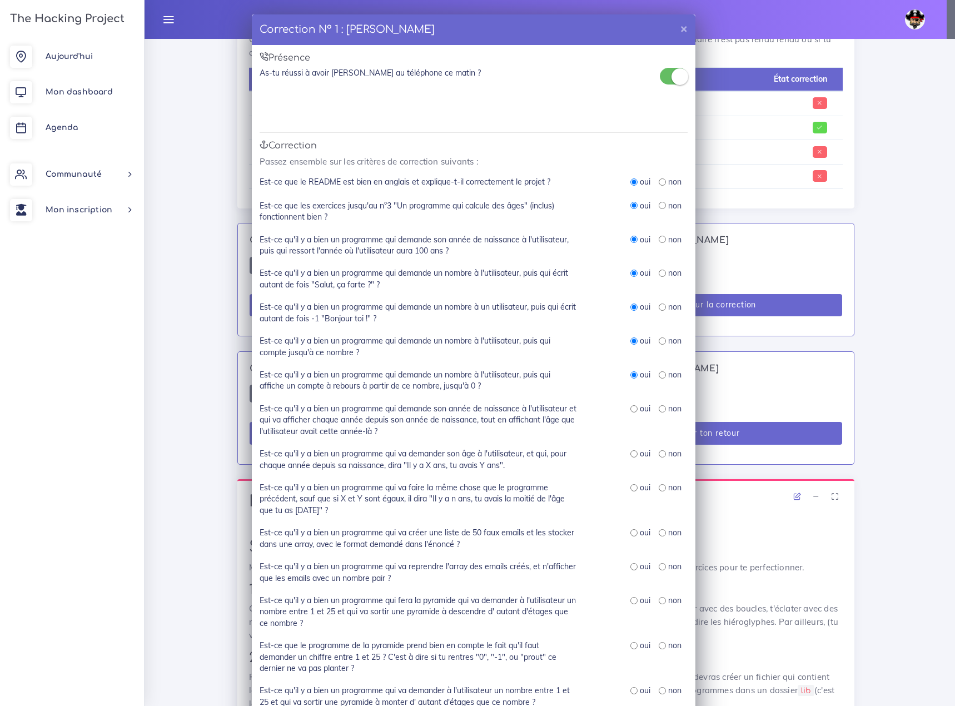
click at [630, 405] on input "radio" at bounding box center [633, 408] width 7 height 7
radio input "true"
click at [630, 452] on input "radio" at bounding box center [633, 453] width 7 height 7
radio input "true"
click at [630, 484] on input "radio" at bounding box center [633, 487] width 7 height 7
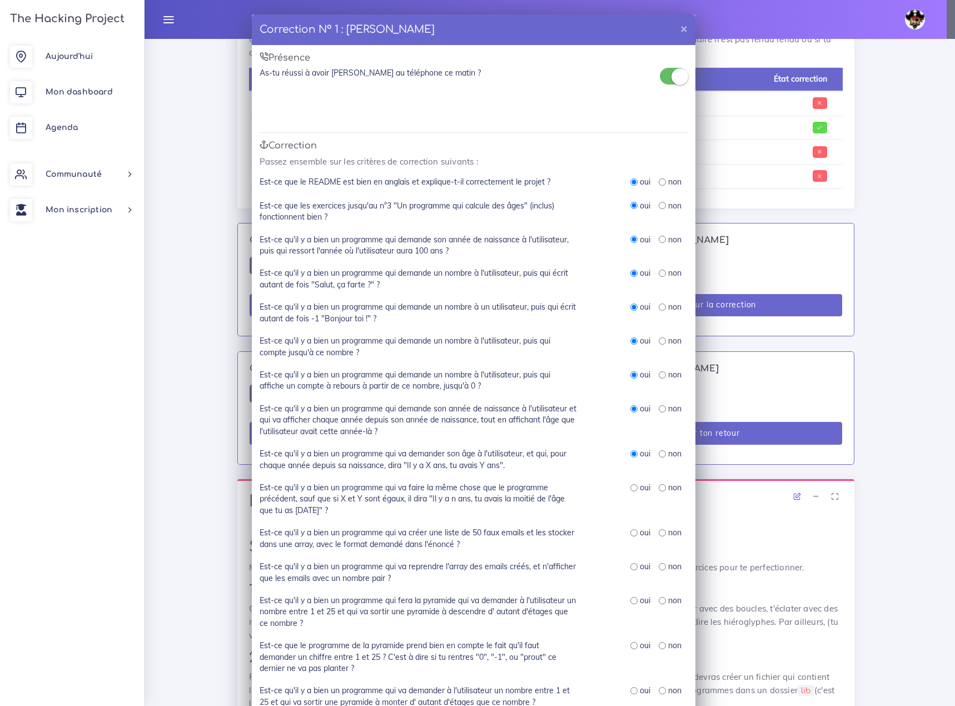
radio input "true"
click at [630, 529] on input "radio" at bounding box center [633, 532] width 7 height 7
radio input "true"
click at [634, 565] on div "oui" at bounding box center [640, 566] width 20 height 11
click at [631, 564] on input "radio" at bounding box center [633, 566] width 7 height 7
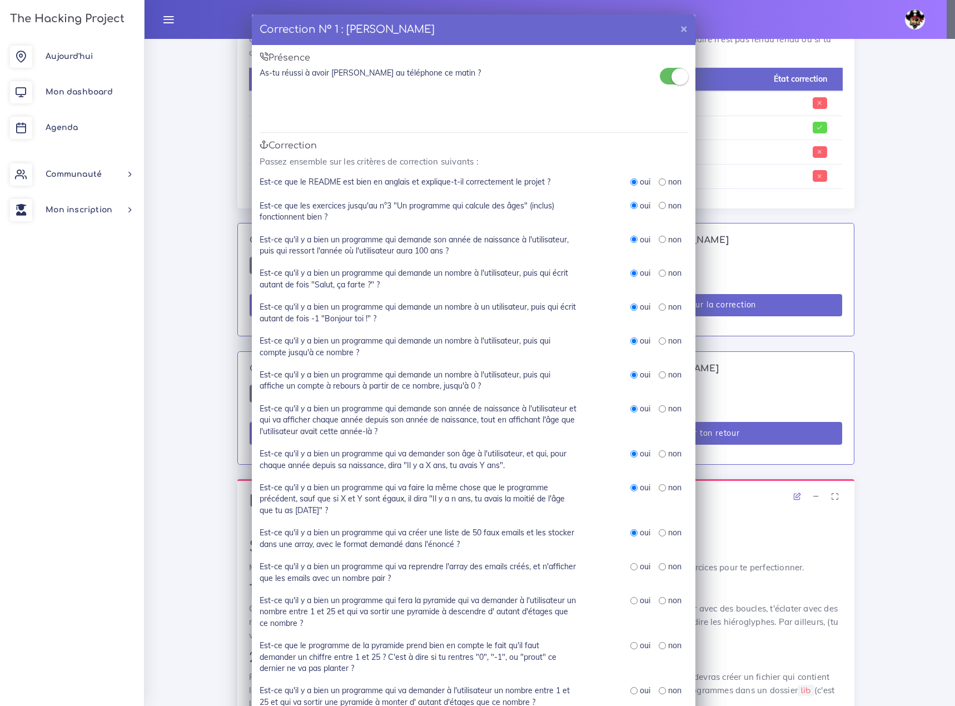
radio input "true"
click at [630, 597] on input "radio" at bounding box center [633, 600] width 7 height 7
radio input "true"
click at [630, 642] on input "radio" at bounding box center [633, 645] width 7 height 7
radio input "true"
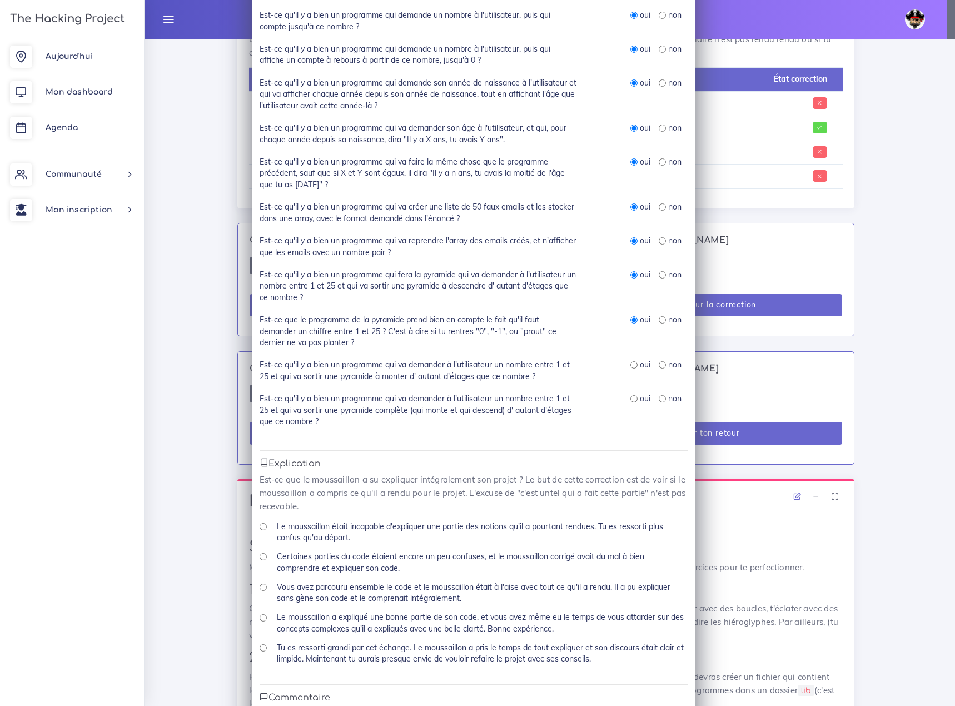
scroll to position [333, 0]
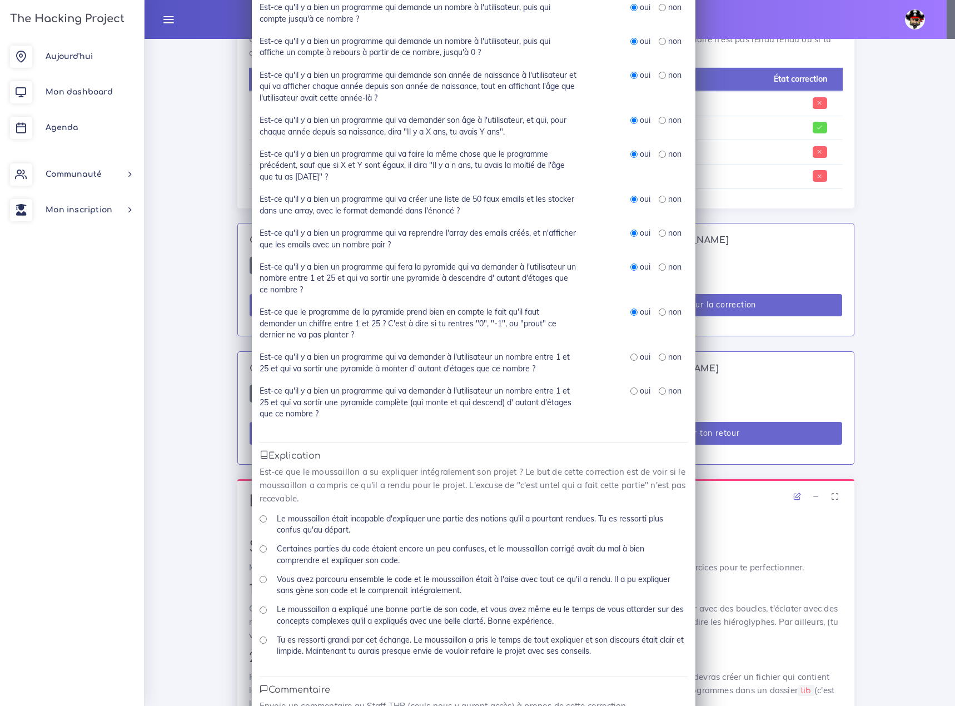
click at [630, 353] on input "radio" at bounding box center [633, 356] width 7 height 7
radio input "true"
click at [630, 387] on input "radio" at bounding box center [633, 390] width 7 height 7
radio input "true"
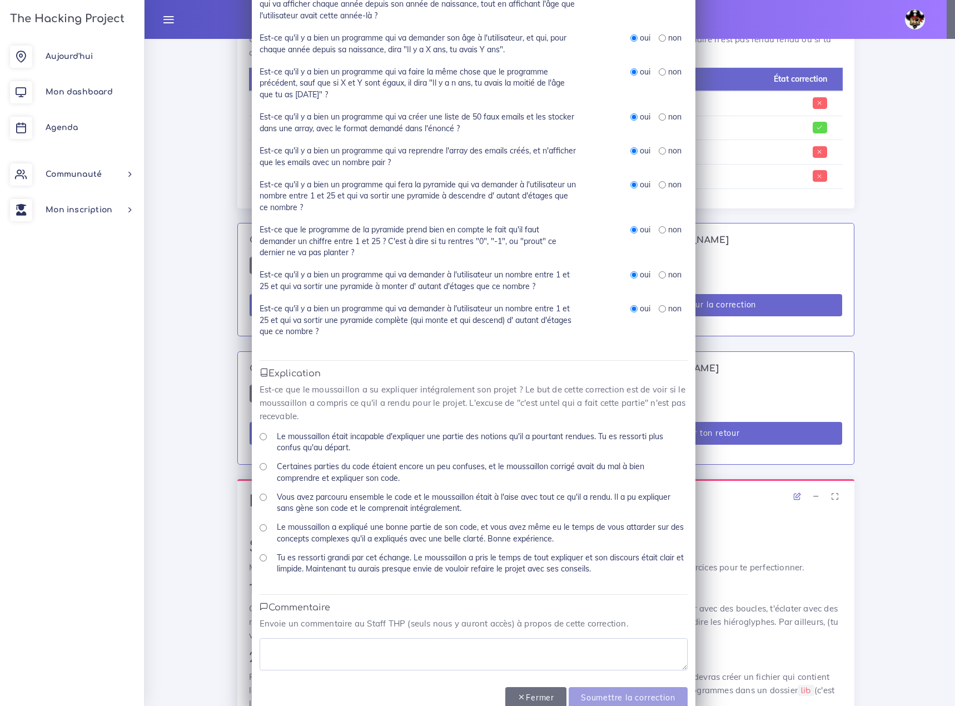
scroll to position [419, 0]
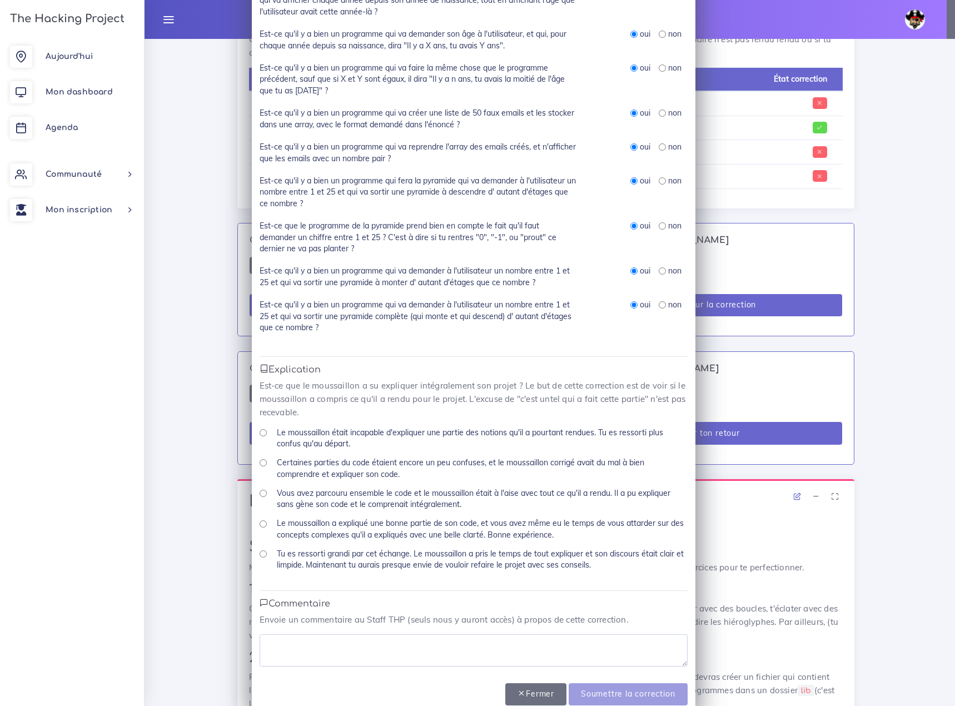
click at [259, 550] on input "Tu es ressorti grandi par cet échange. Le moussaillon a pris le temps de tout e…" at bounding box center [262, 553] width 7 height 7
radio input "true"
click at [273, 634] on textarea at bounding box center [473, 650] width 428 height 32
type textarea "nickel"
click at [618, 683] on input "Soumettre la correction" at bounding box center [627, 694] width 118 height 23
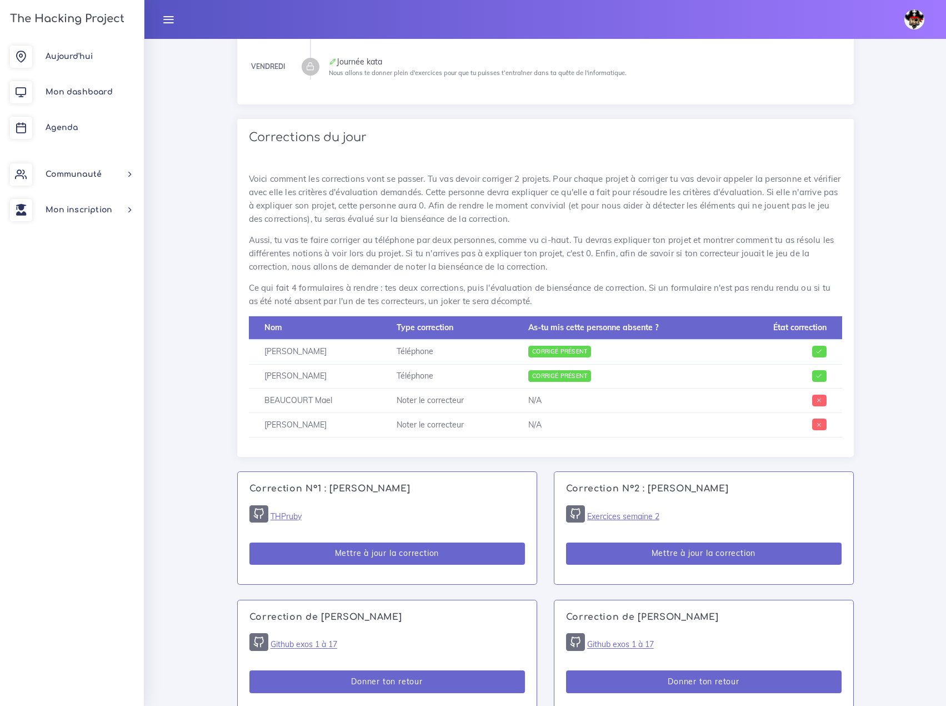
scroll to position [500, 0]
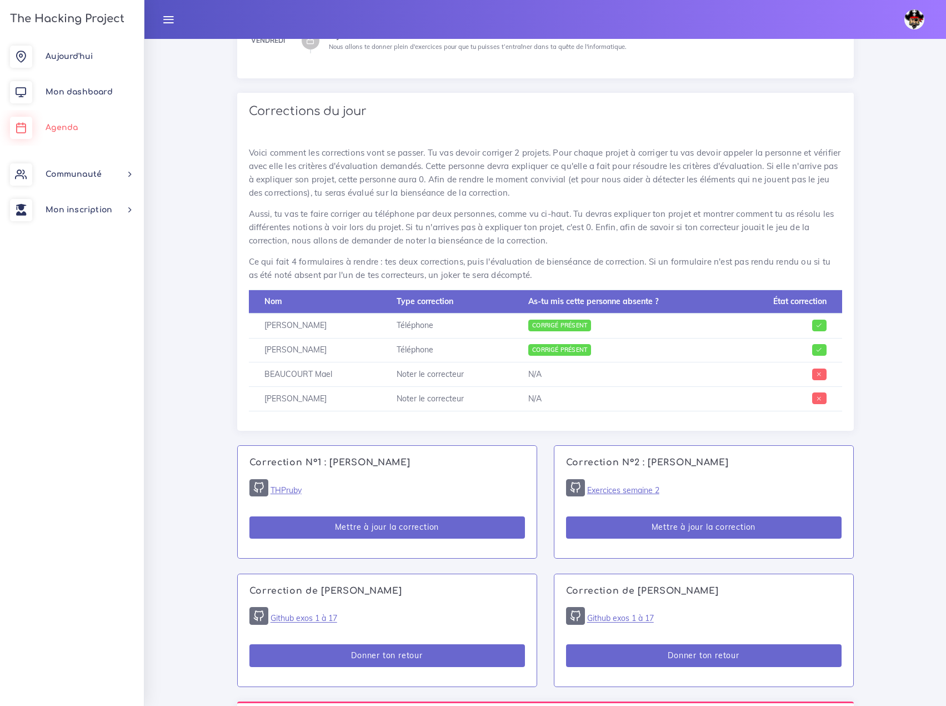
click at [63, 130] on span "Agenda" at bounding box center [62, 127] width 32 height 8
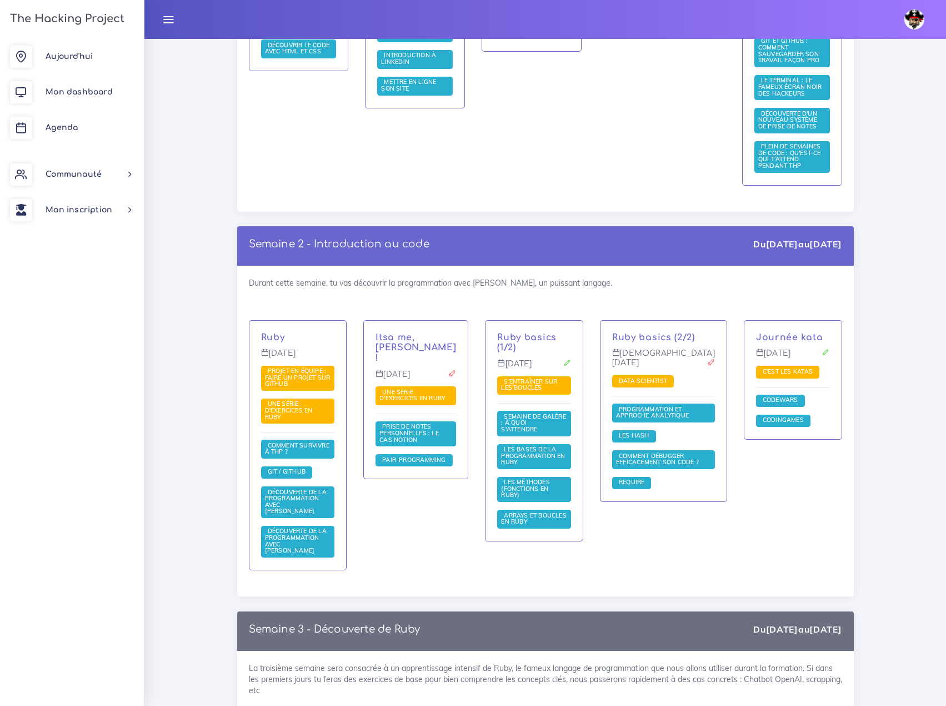
scroll to position [611, 0]
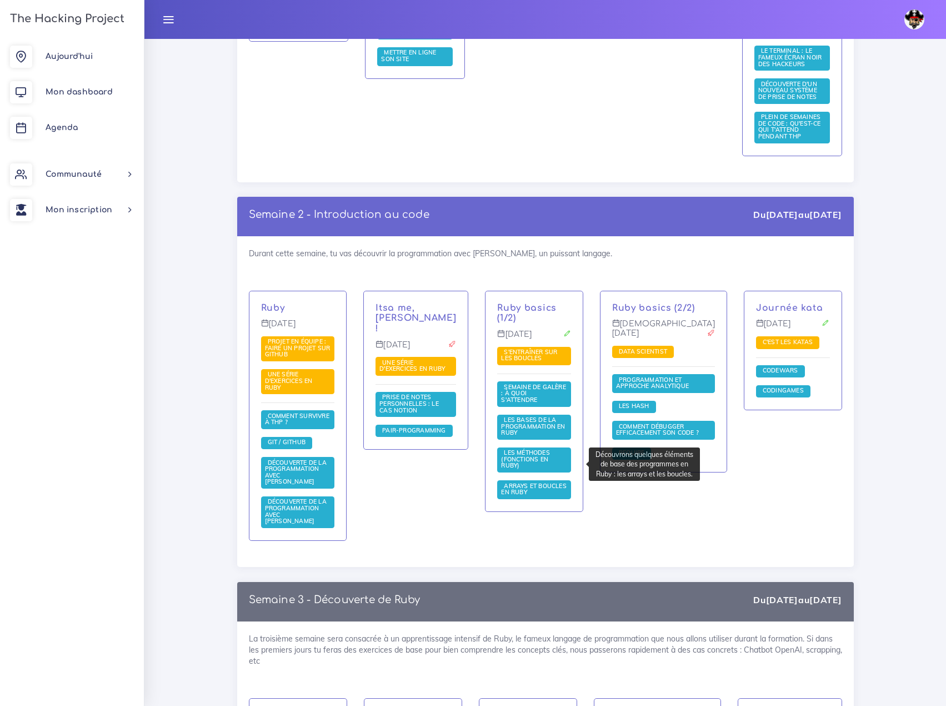
click at [547, 482] on link "Arrays et boucles en Ruby" at bounding box center [534, 489] width 66 height 14
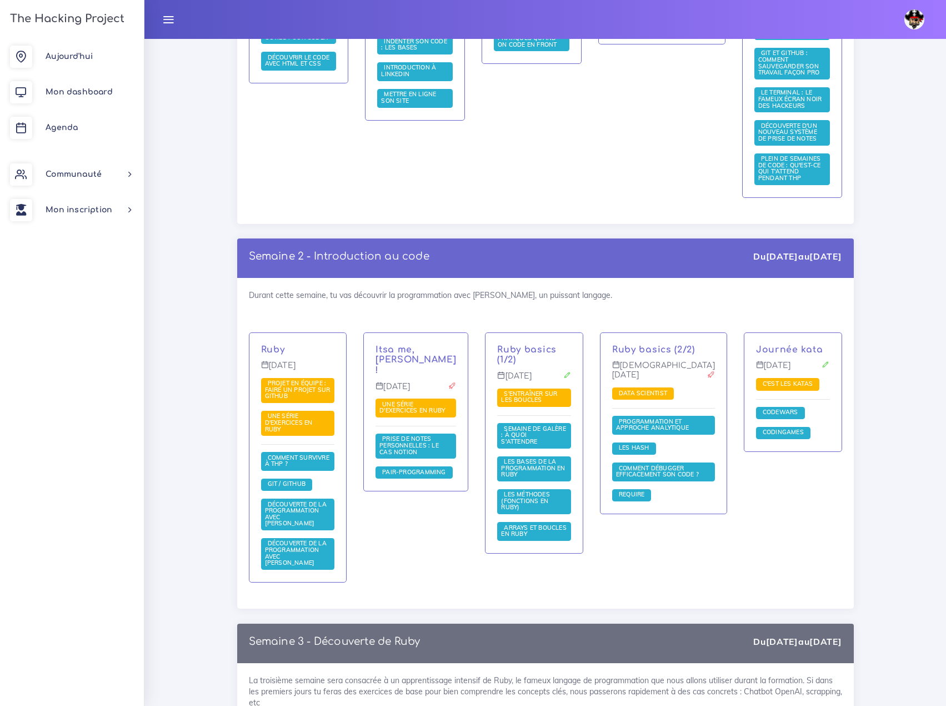
scroll to position [557, 0]
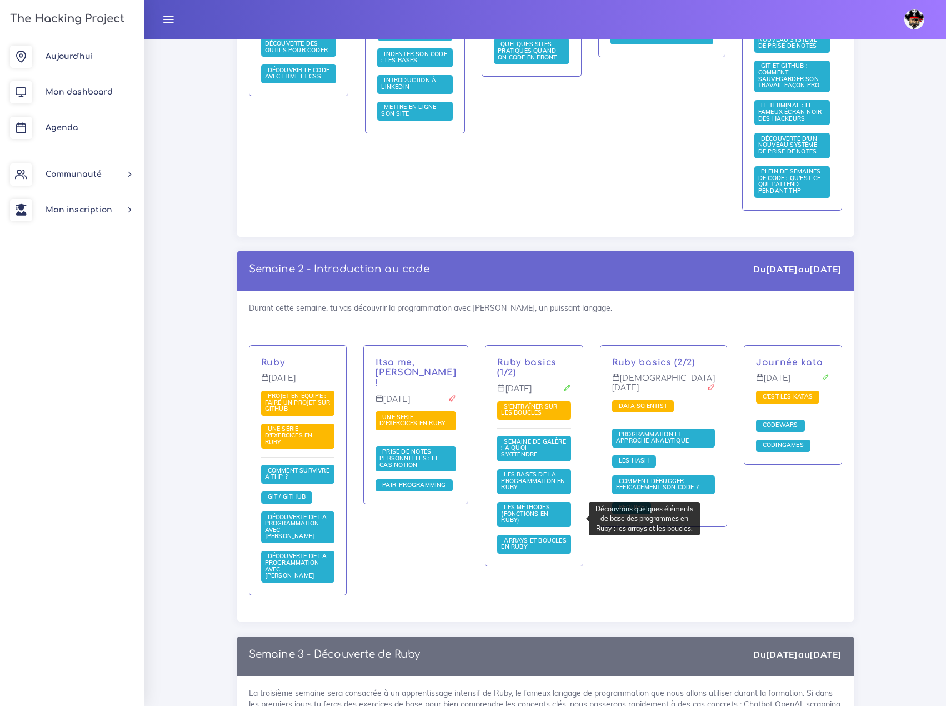
click at [555, 536] on span "Arrays et boucles en Ruby" at bounding box center [534, 543] width 66 height 14
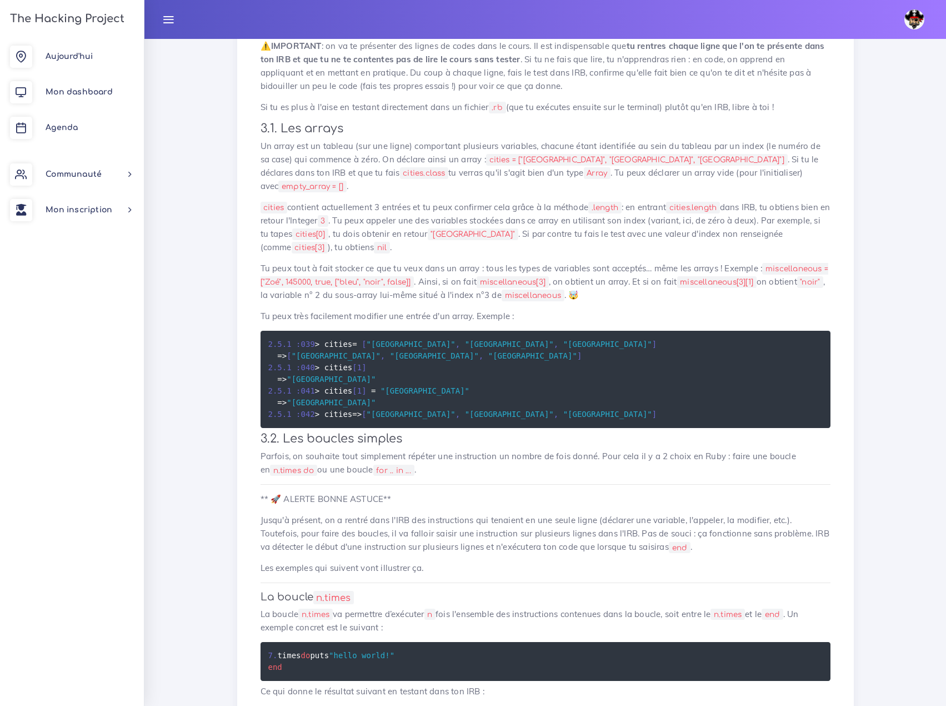
scroll to position [389, 0]
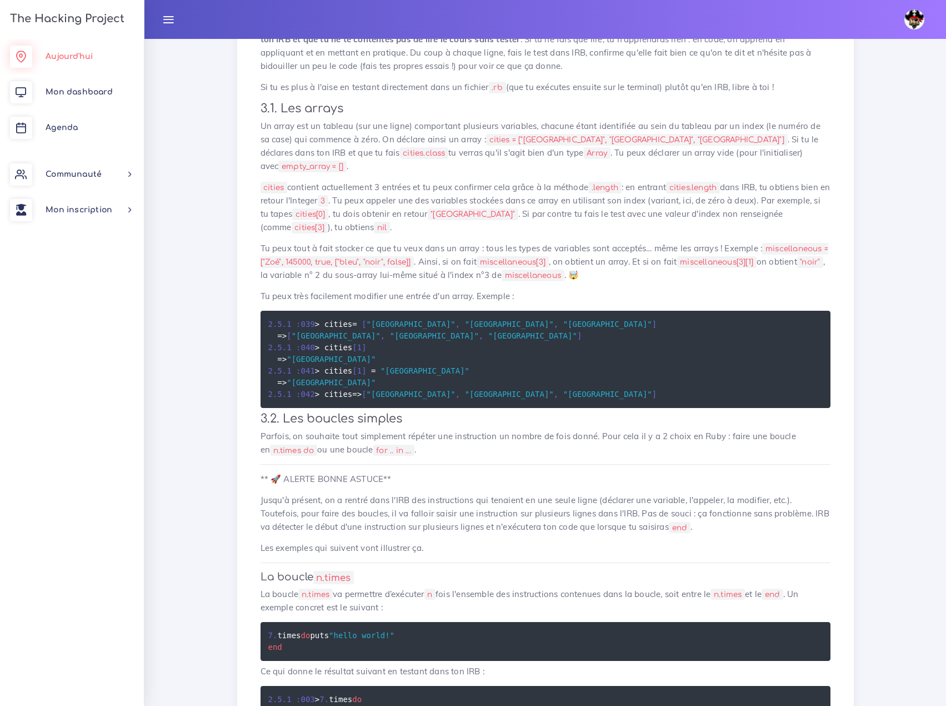
click at [71, 54] on span "Aujourd'hui" at bounding box center [69, 56] width 47 height 8
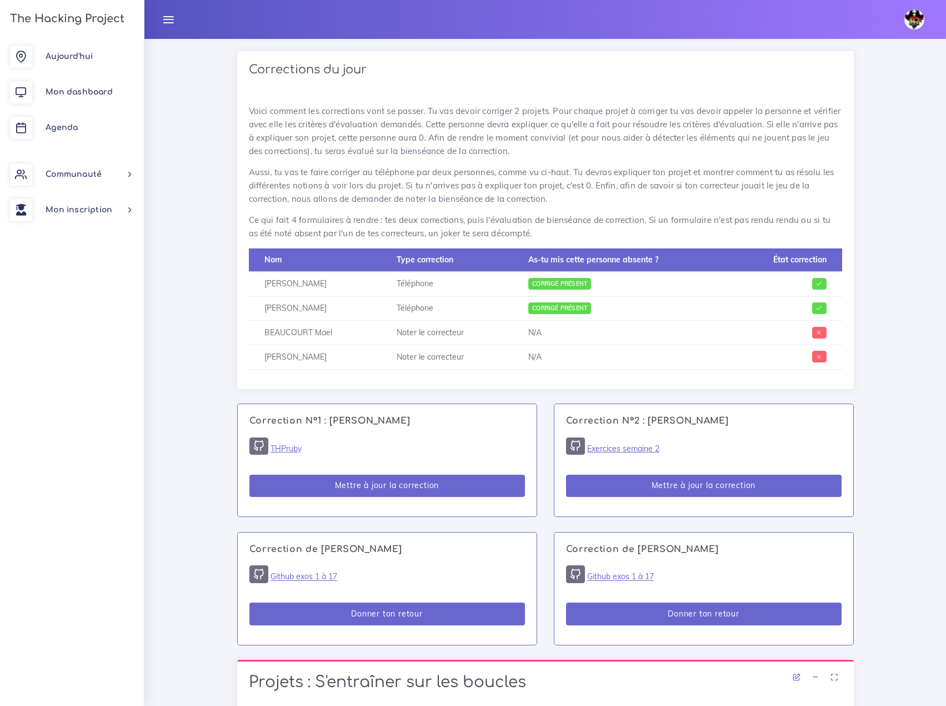
scroll to position [611, 0]
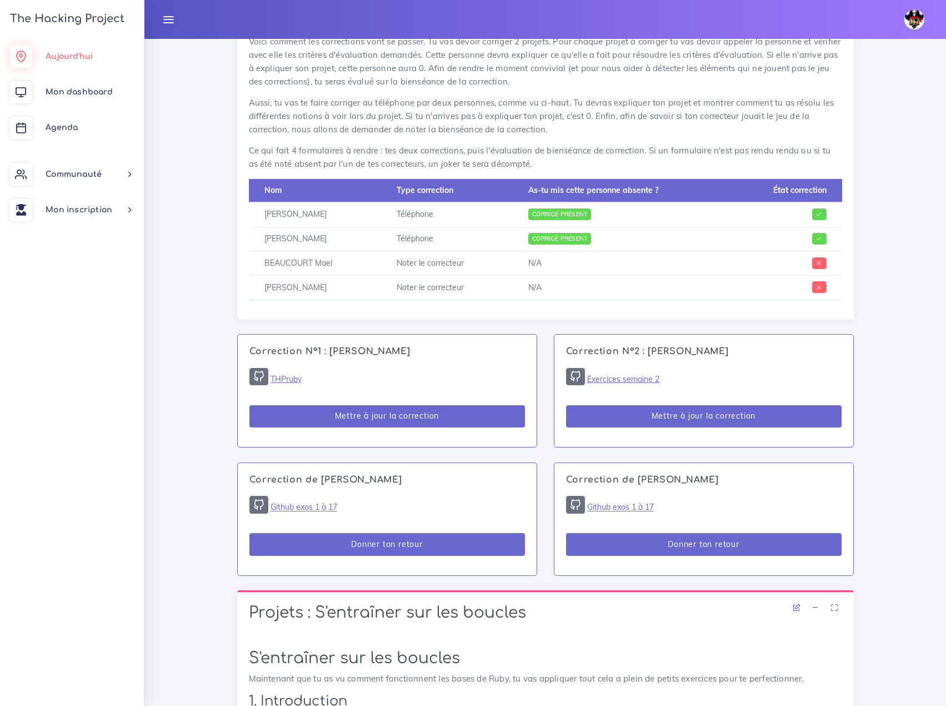
click at [62, 57] on span "Aujourd'hui" at bounding box center [69, 56] width 47 height 8
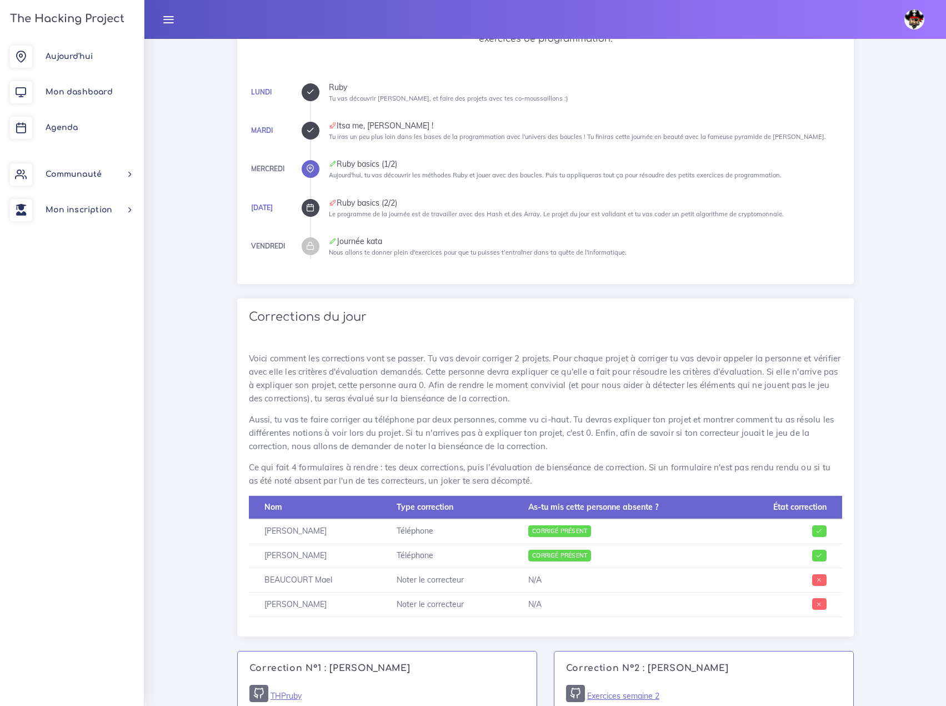
scroll to position [222, 0]
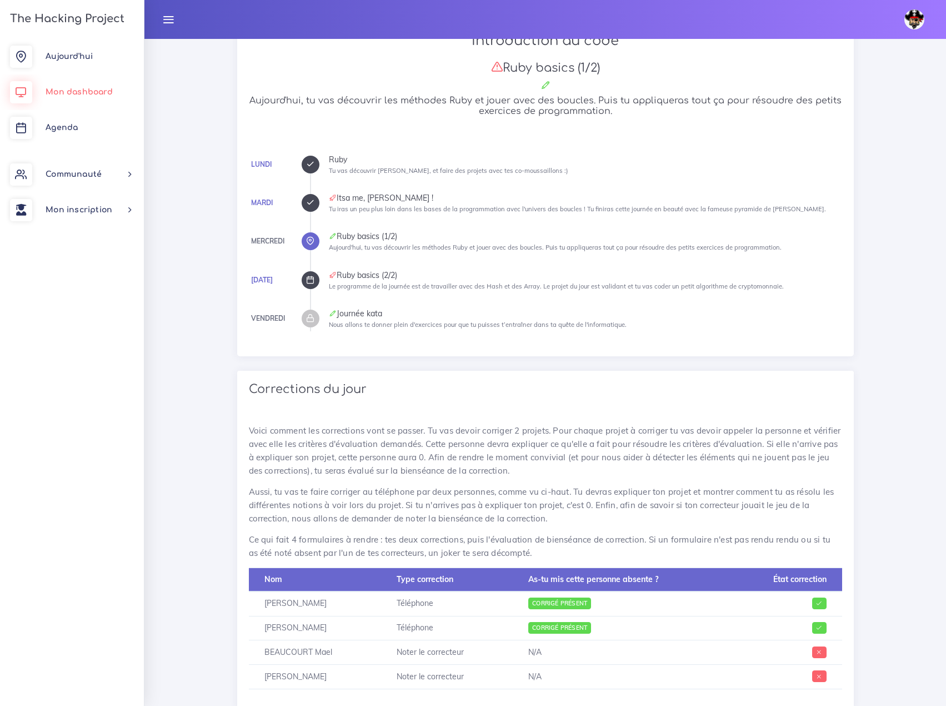
click at [63, 89] on span "Mon dashboard" at bounding box center [79, 92] width 67 height 8
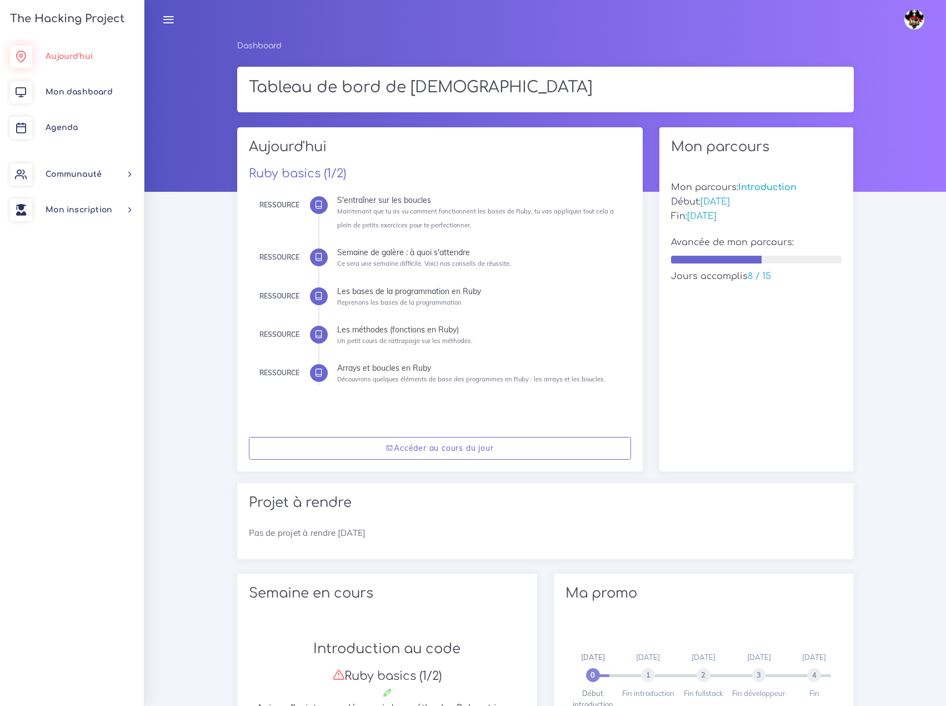
click at [54, 60] on span "Aujourd'hui" at bounding box center [69, 56] width 47 height 8
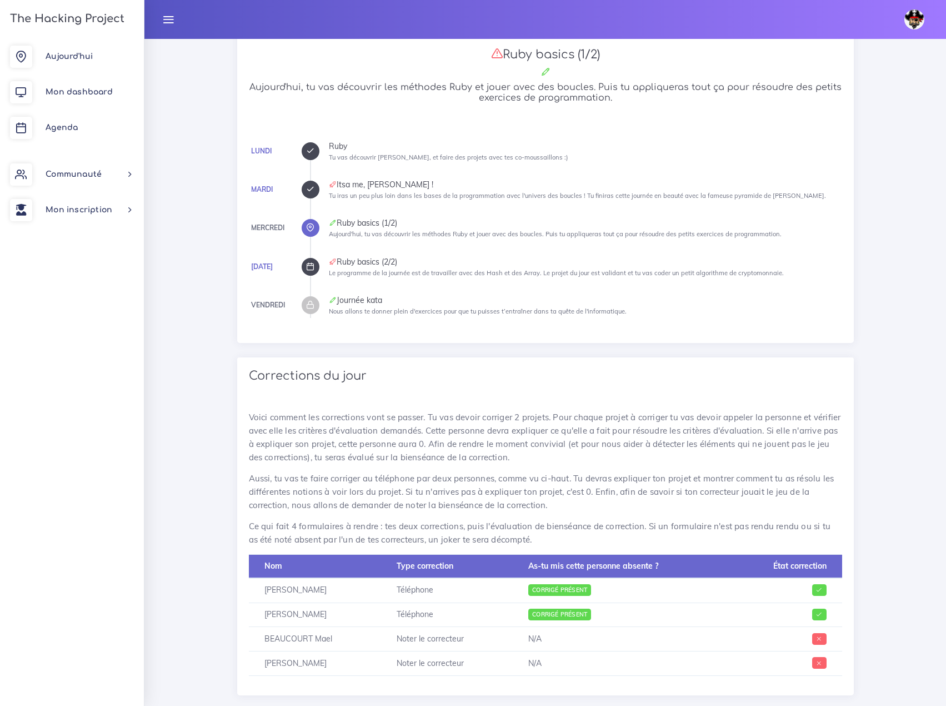
scroll to position [444, 0]
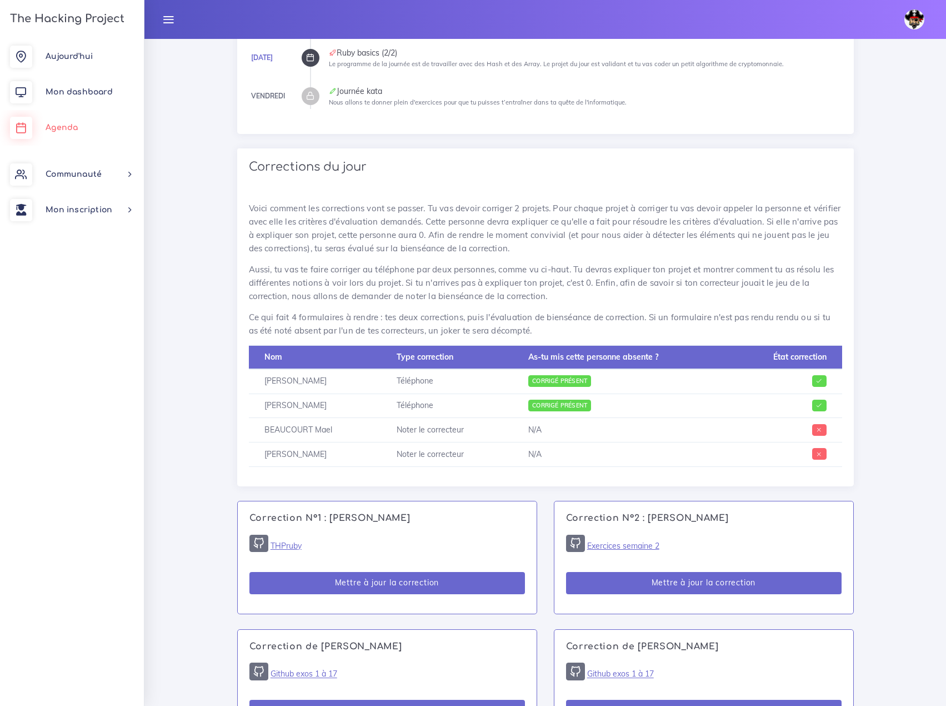
click at [67, 129] on span "Agenda" at bounding box center [62, 127] width 32 height 8
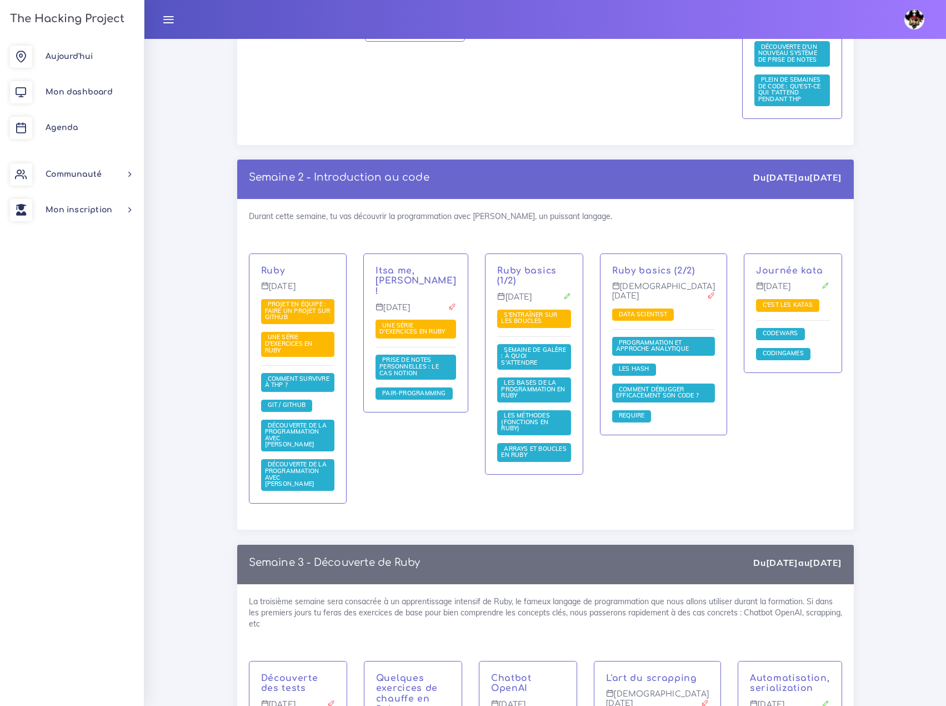
scroll to position [667, 0]
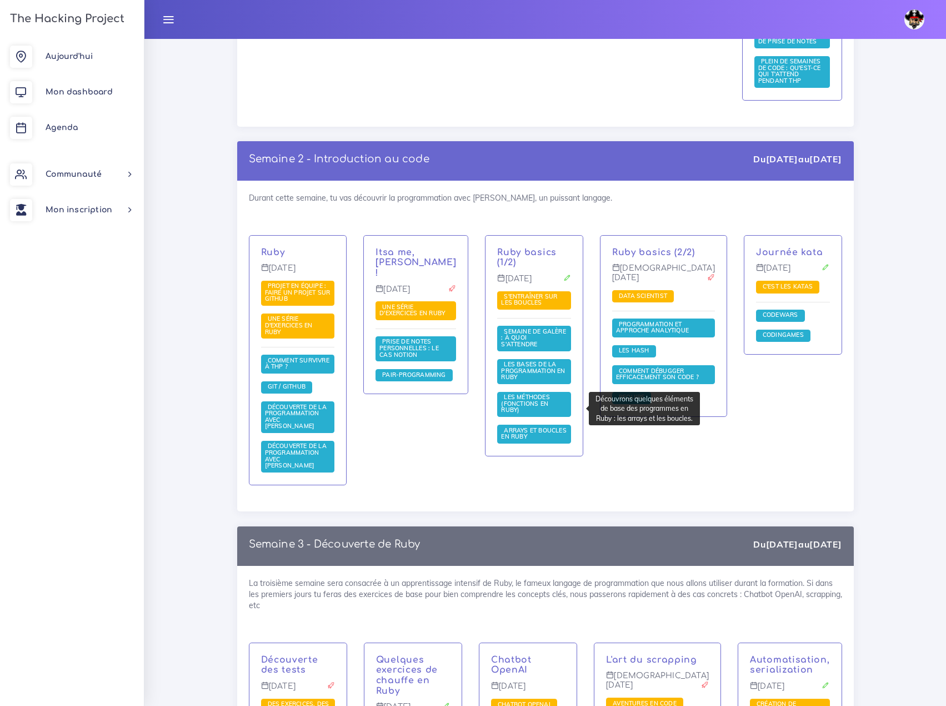
click at [542, 426] on span "Arrays et boucles en Ruby" at bounding box center [534, 433] width 66 height 14
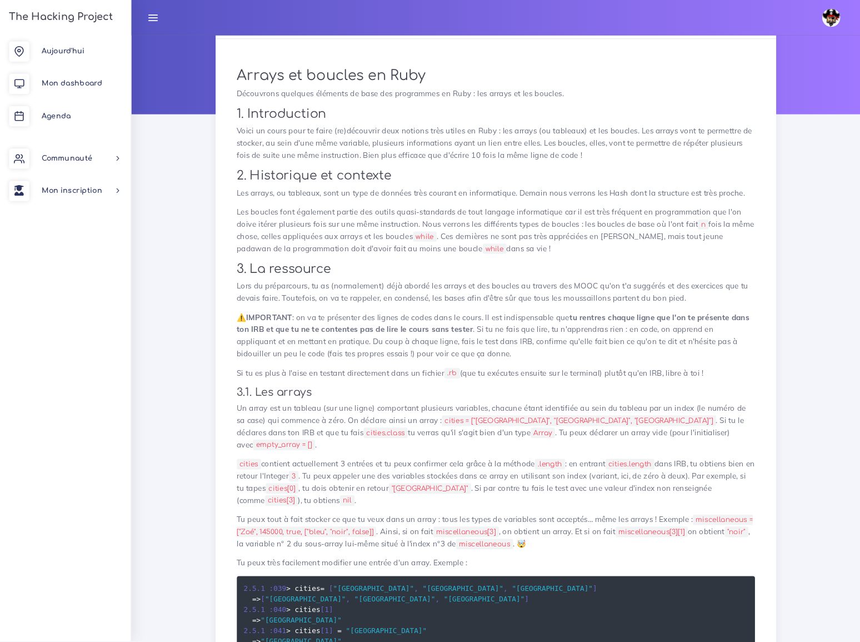
scroll to position [111, 0]
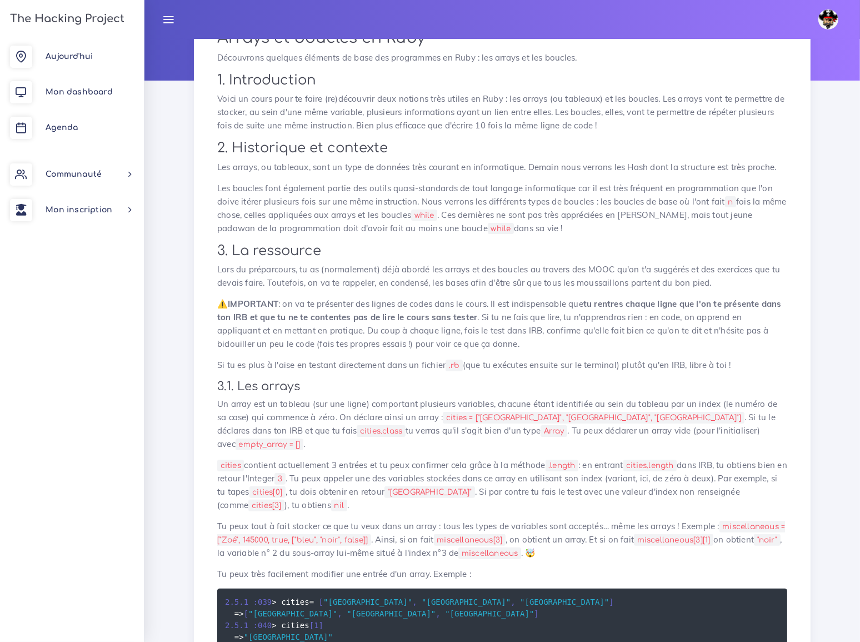
drag, startPoint x: 930, startPoint y: 0, endPoint x: 800, endPoint y: 358, distance: 381.0
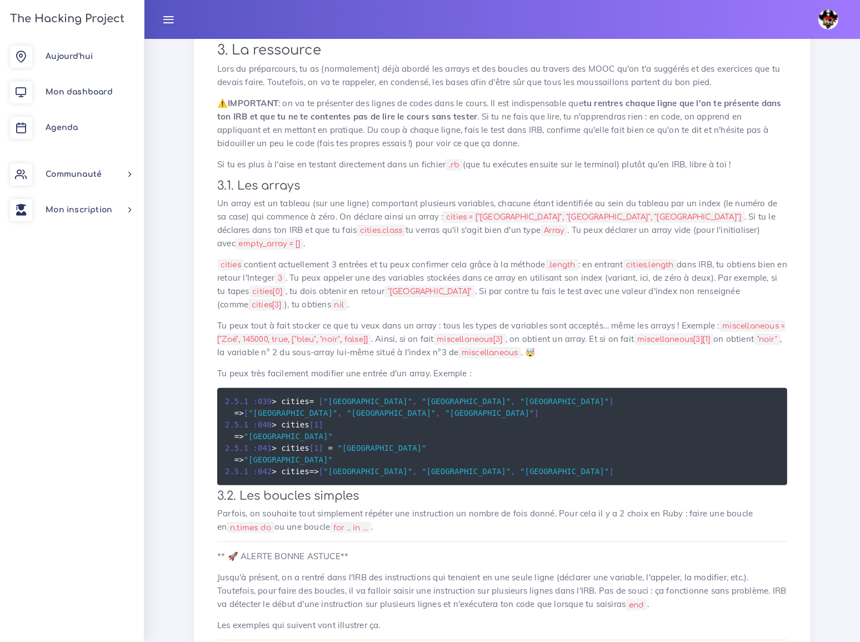
scroll to position [313, 0]
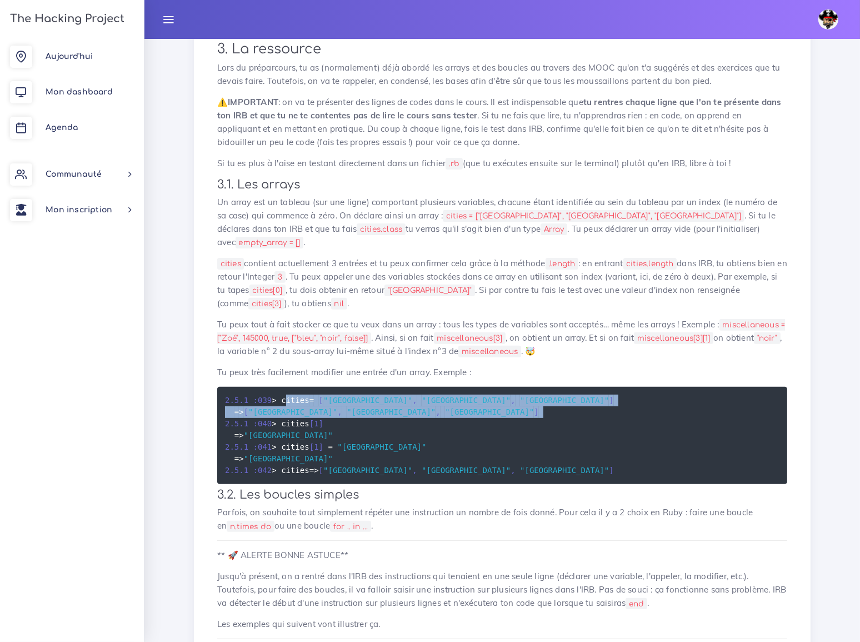
drag, startPoint x: 279, startPoint y: 317, endPoint x: 426, endPoint y: 335, distance: 147.8
click at [426, 387] on pre "2.5 . 1 : 039 > cities = [ "[GEOGRAPHIC_DATA]" , "[GEOGRAPHIC_DATA]" , "[GEOGRA…" at bounding box center [502, 435] width 570 height 97
copy code "cities = [ "[GEOGRAPHIC_DATA]" , "[GEOGRAPHIC_DATA]" , "[GEOGRAPHIC_DATA]" ] = …"
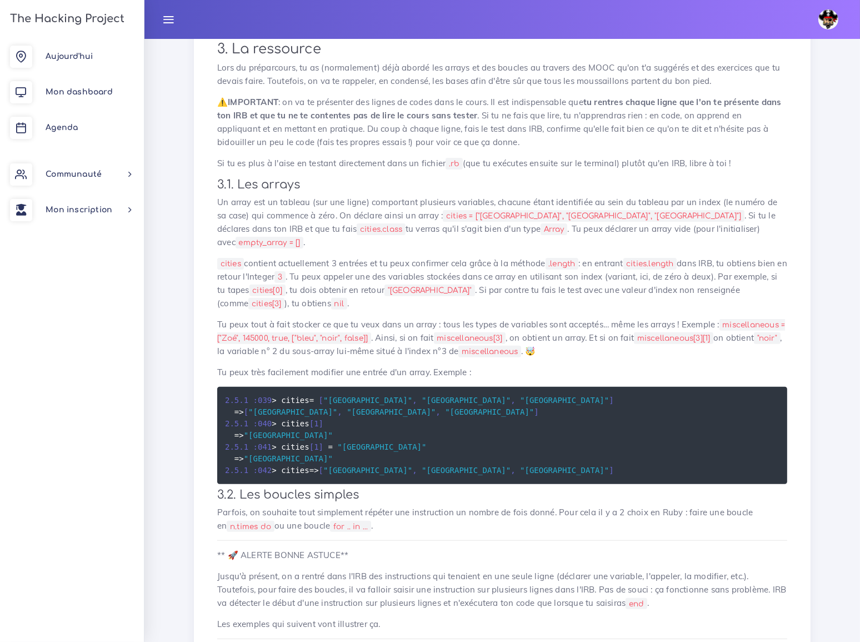
click at [413, 387] on pre "2.5 . 1 : 039 > cities = [ "[GEOGRAPHIC_DATA]" , "[GEOGRAPHIC_DATA]" , "[GEOGRA…" at bounding box center [502, 435] width 570 height 97
drag, startPoint x: 281, startPoint y: 319, endPoint x: 463, endPoint y: 319, distance: 182.2
click at [463, 387] on pre "2.5 . 1 : 039 > cities = [ "[GEOGRAPHIC_DATA]" , "[GEOGRAPHIC_DATA]" , "[GEOGRA…" at bounding box center [502, 435] width 570 height 97
copy code "cities = [ "[GEOGRAPHIC_DATA]" , "[GEOGRAPHIC_DATA]" , "[GEOGRAPHIC_DATA]" ]"
drag, startPoint x: 281, startPoint y: 343, endPoint x: 319, endPoint y: 344, distance: 38.4
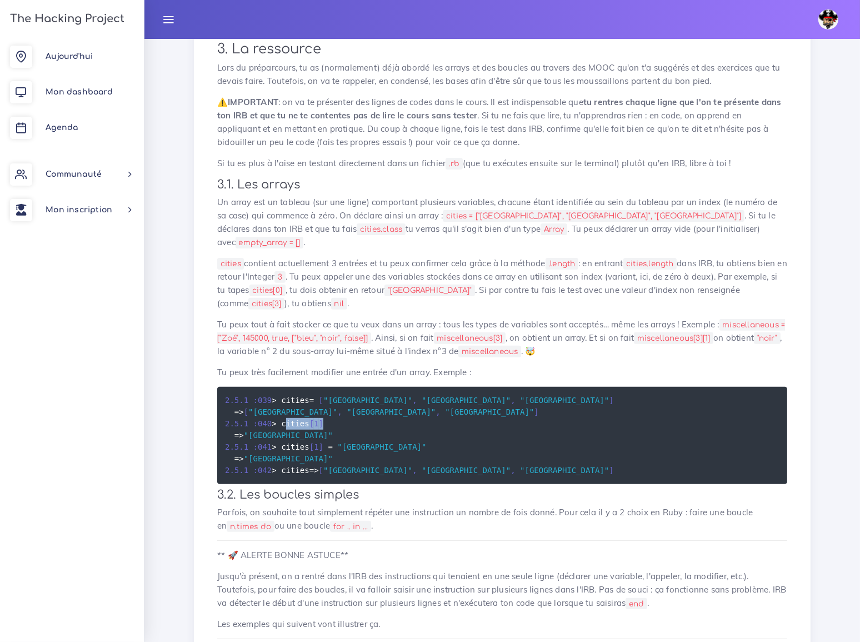
click at [319, 387] on pre "2.5 . 1 : 039 > cities = [ "[GEOGRAPHIC_DATA]" , "[GEOGRAPHIC_DATA]" , "[GEOGRA…" at bounding box center [502, 435] width 570 height 97
copy code "cities [ 1 ]"
drag, startPoint x: 281, startPoint y: 317, endPoint x: 461, endPoint y: 313, distance: 180.1
click at [461, 387] on pre "2.5 . 1 : 039 > cities = [ "[GEOGRAPHIC_DATA]" , "[GEOGRAPHIC_DATA]" , "[GEOGRA…" at bounding box center [502, 435] width 570 height 97
copy code "cities = [ "[GEOGRAPHIC_DATA]" , "[GEOGRAPHIC_DATA]" , "[GEOGRAPHIC_DATA]" ]"
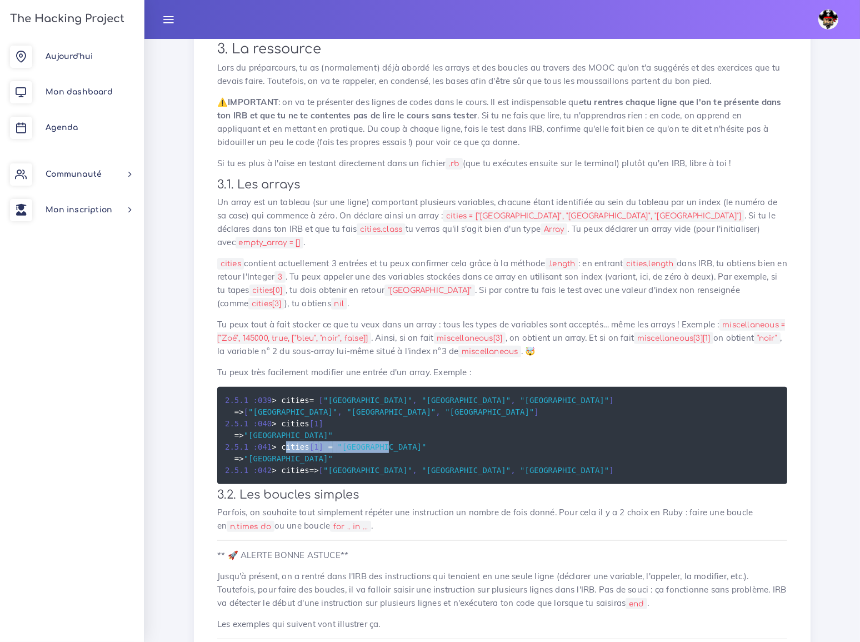
drag, startPoint x: 281, startPoint y: 366, endPoint x: 398, endPoint y: 366, distance: 117.8
click at [398, 387] on pre "2.5 . 1 : 039 > cities = [ "[GEOGRAPHIC_DATA]" , "[GEOGRAPHIC_DATA]" , "[GEOGRA…" at bounding box center [502, 435] width 570 height 97
copy code "cities [ 1 ] = "[GEOGRAPHIC_DATA]""
drag, startPoint x: 281, startPoint y: 389, endPoint x: 317, endPoint y: 391, distance: 36.1
click at [317, 391] on pre "2.5 . 1 : 039 > cities = [ "[GEOGRAPHIC_DATA]" , "[GEOGRAPHIC_DATA]" , "[GEOGRA…" at bounding box center [502, 435] width 570 height 97
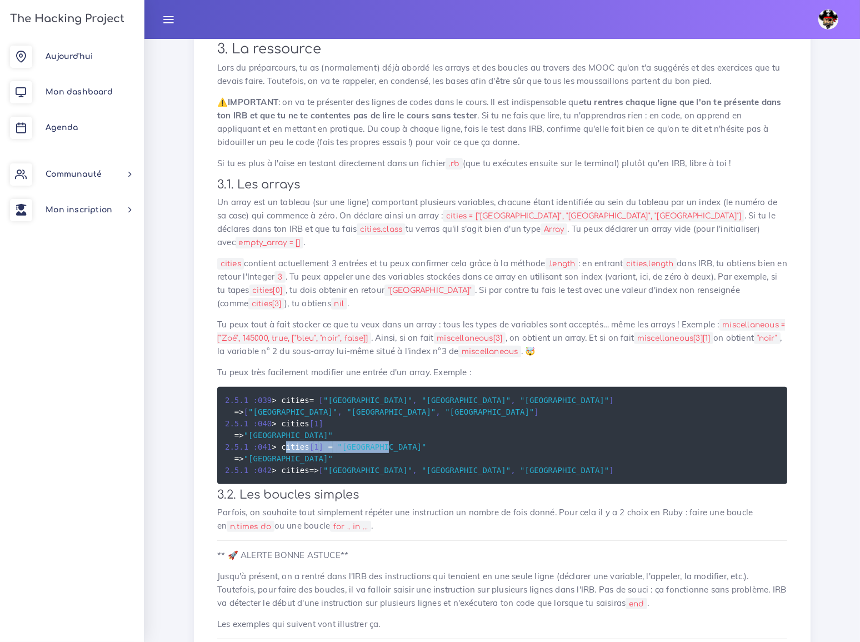
copy code "cities"
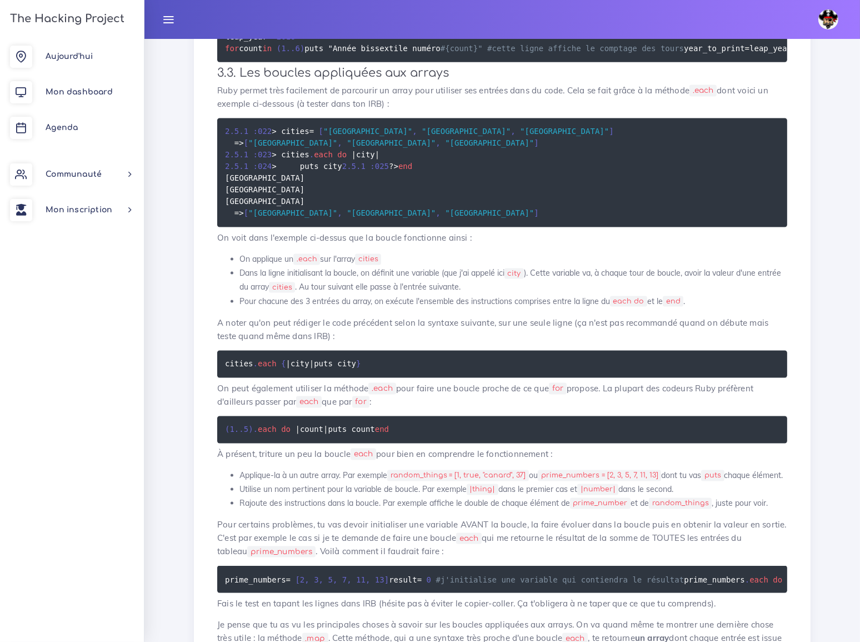
scroll to position [1727, 0]
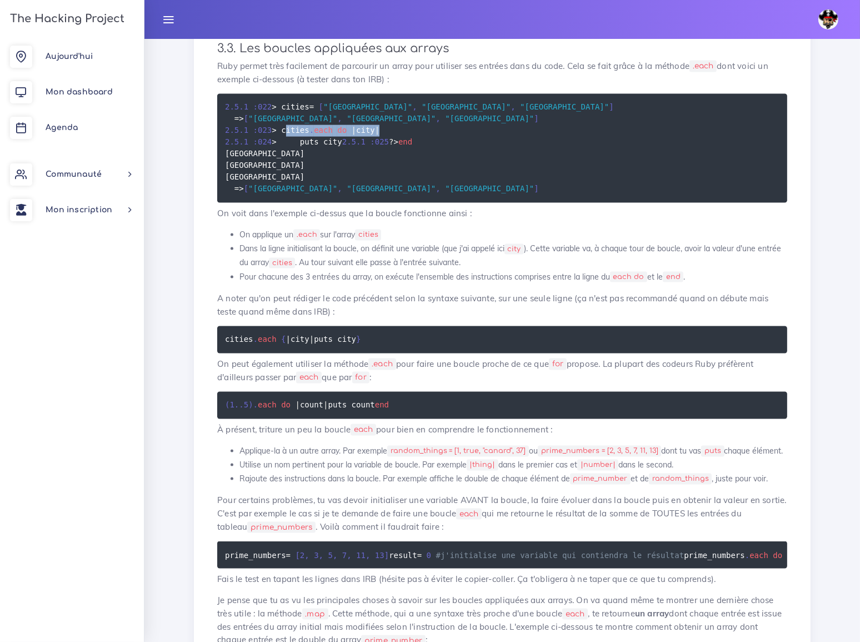
drag, startPoint x: 281, startPoint y: 298, endPoint x: 373, endPoint y: 299, distance: 91.7
click at [373, 203] on pre "2.5 . 1 : 022 > cities = [ "Paris" , "Lyon" , "Montpellier" ] = > [ "Paris" , "…" at bounding box center [502, 148] width 570 height 109
copy code "cities . each do | city |"
drag, startPoint x: 297, startPoint y: 309, endPoint x: 354, endPoint y: 312, distance: 56.7
click at [354, 203] on pre "2.5 . 1 : 022 > cities = [ "Paris" , "Lyon" , "Montpellier" ] = > [ "Paris" , "…" at bounding box center [502, 148] width 570 height 109
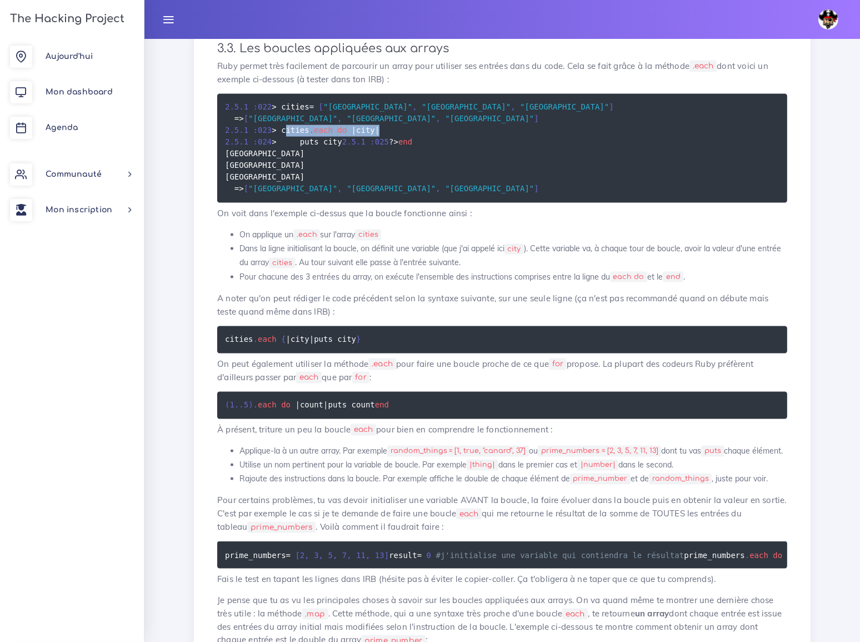
copy code "puts city"
drag, startPoint x: 286, startPoint y: 322, endPoint x: 321, endPoint y: 324, distance: 34.5
click at [321, 203] on pre "2.5 . 1 : 022 > cities = [ "Paris" , "Lyon" , "Montpellier" ] = > [ "Paris" , "…" at bounding box center [502, 148] width 570 height 109
copy code "end"
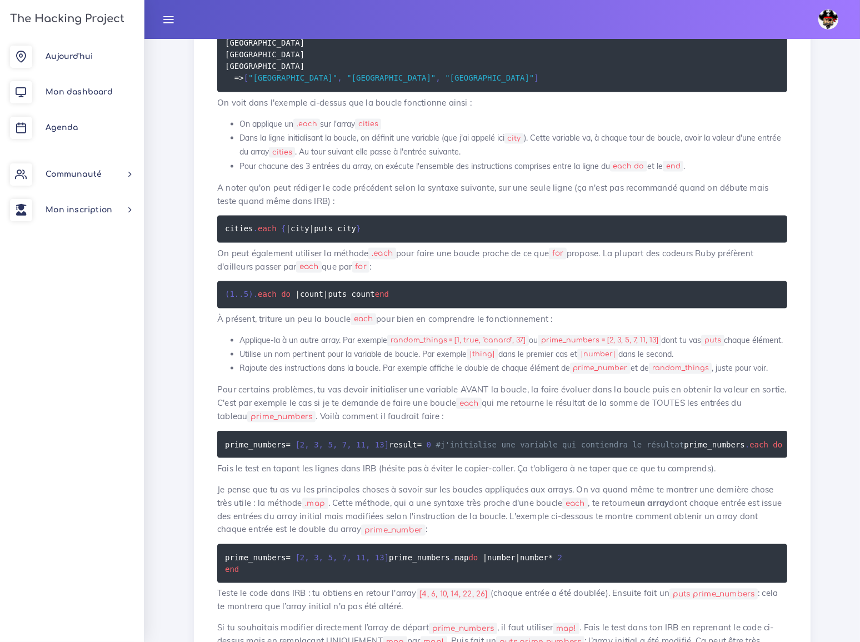
scroll to position [1828, 0]
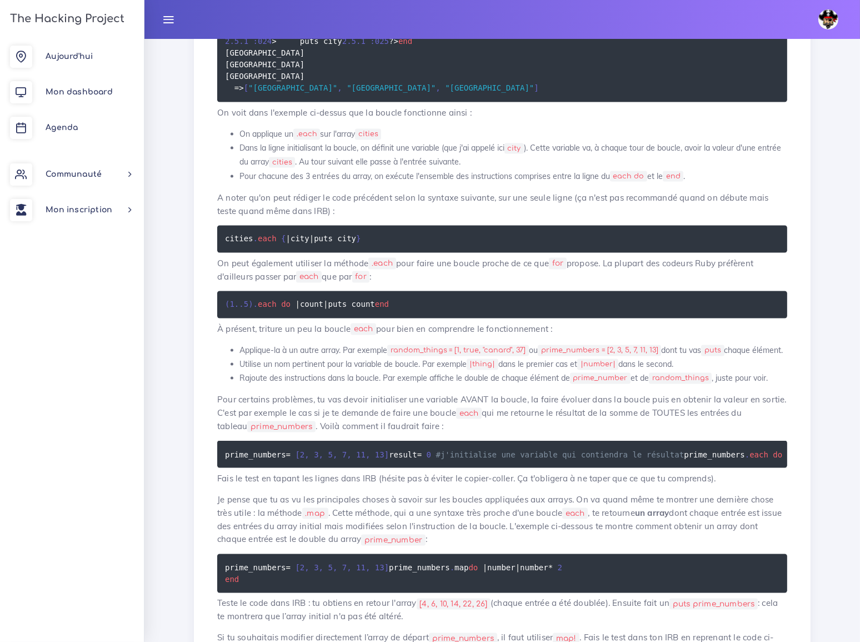
drag, startPoint x: 226, startPoint y: 411, endPoint x: 349, endPoint y: 421, distance: 123.8
click at [349, 253] on pre "cities . each { | city | puts city }" at bounding box center [502, 239] width 570 height 27
copy code "cities . each { | city | puts city }"
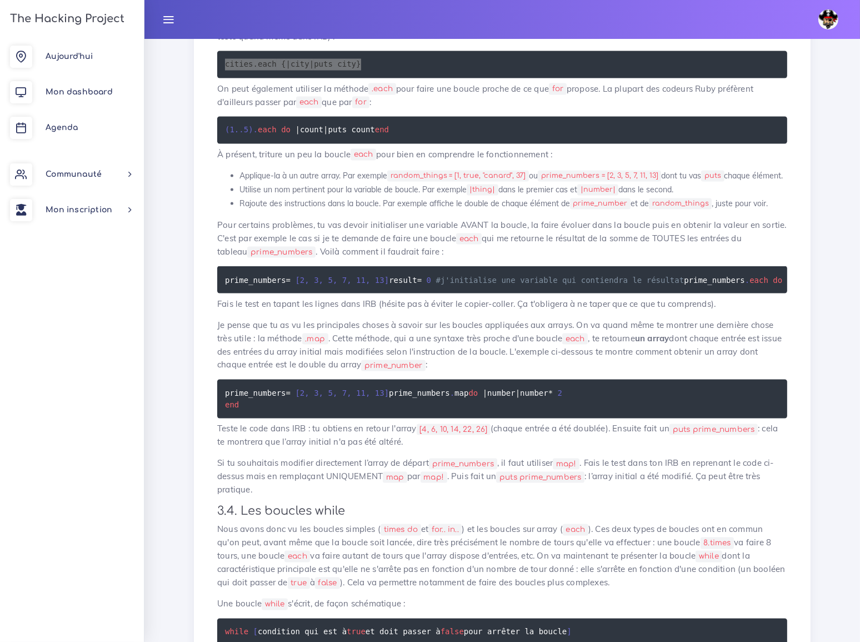
scroll to position [2030, 0]
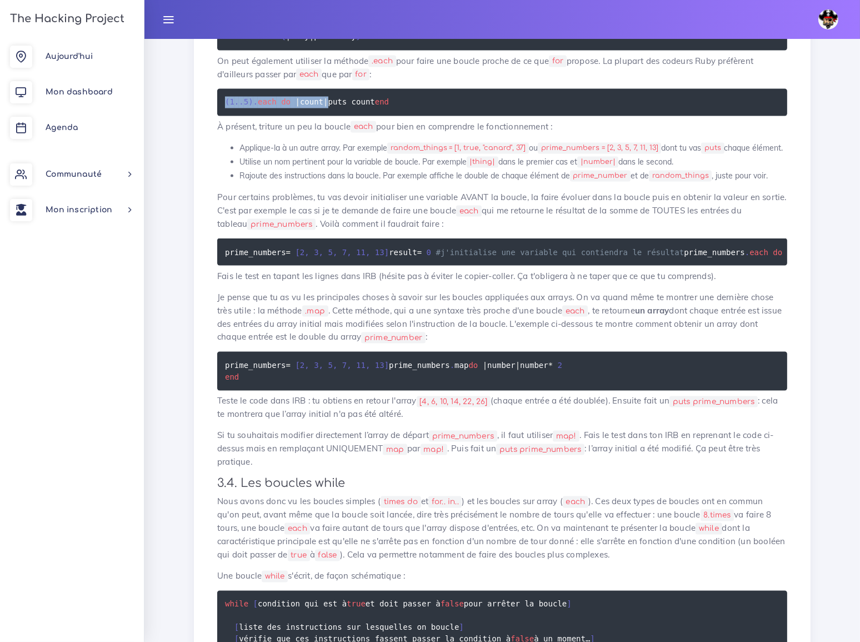
drag, startPoint x: 226, startPoint y: 272, endPoint x: 322, endPoint y: 272, distance: 96.1
click at [322, 116] on pre "( 1 . . 5 ) . each do | count | puts count end" at bounding box center [502, 102] width 570 height 27
drag, startPoint x: 233, startPoint y: 284, endPoint x: 285, endPoint y: 285, distance: 51.7
click at [285, 116] on pre "( 1 . . 5 ) . each do | count | puts count end" at bounding box center [502, 102] width 570 height 27
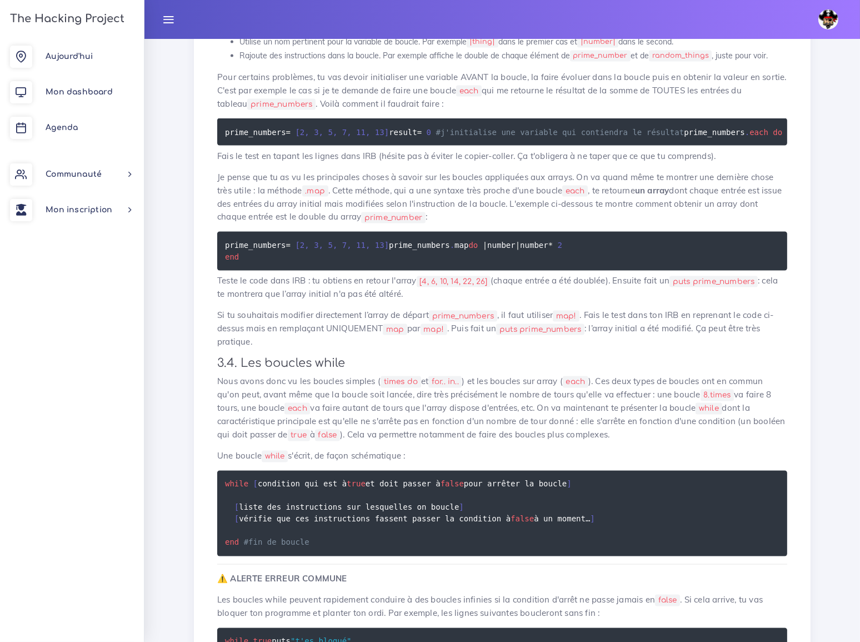
scroll to position [2182, 0]
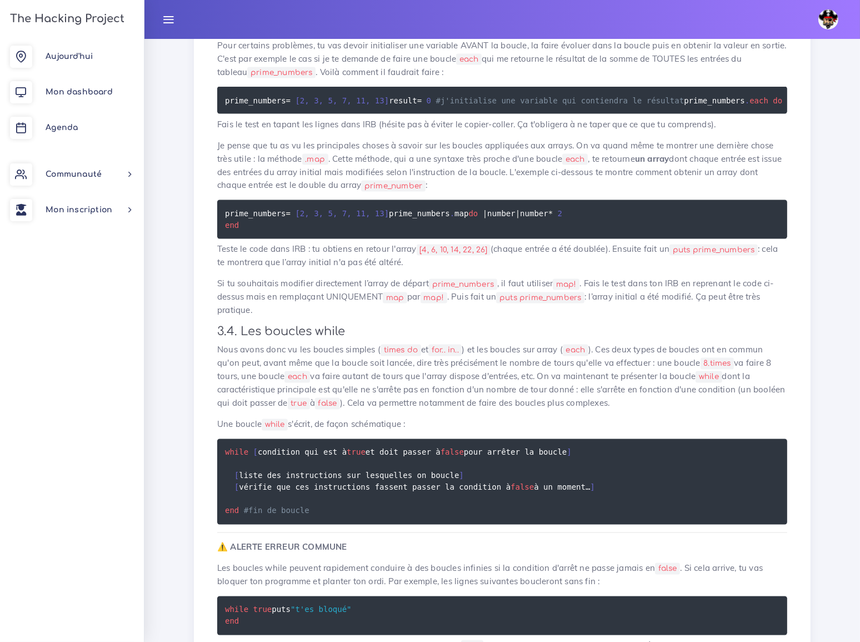
drag, startPoint x: 394, startPoint y: 188, endPoint x: 527, endPoint y: 189, distance: 132.2
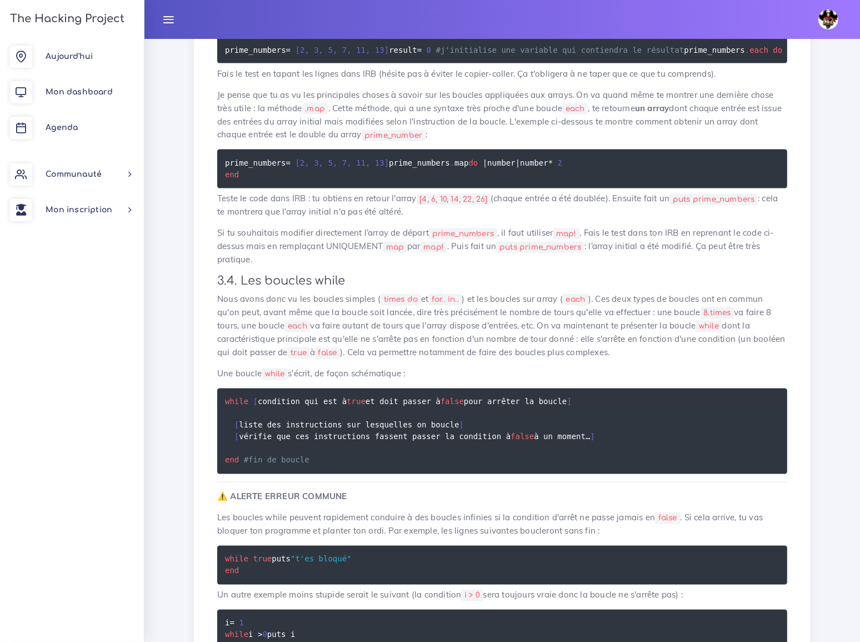
scroll to position [2283, 0]
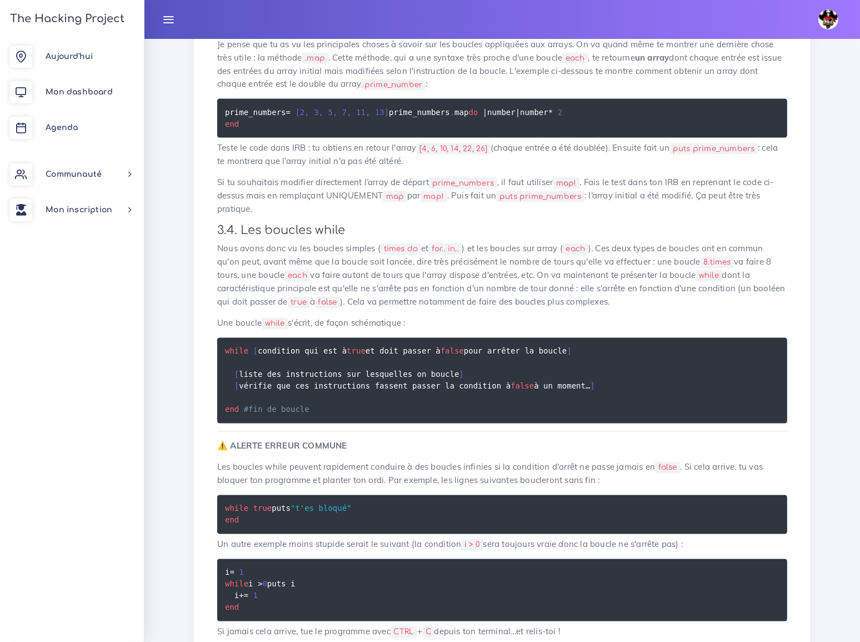
drag, startPoint x: 226, startPoint y: 199, endPoint x: 382, endPoint y: 204, distance: 156.2
drag, startPoint x: 225, startPoint y: 208, endPoint x: 267, endPoint y: 213, distance: 42.0
drag, startPoint x: 225, startPoint y: 234, endPoint x: 353, endPoint y: 233, distance: 127.8
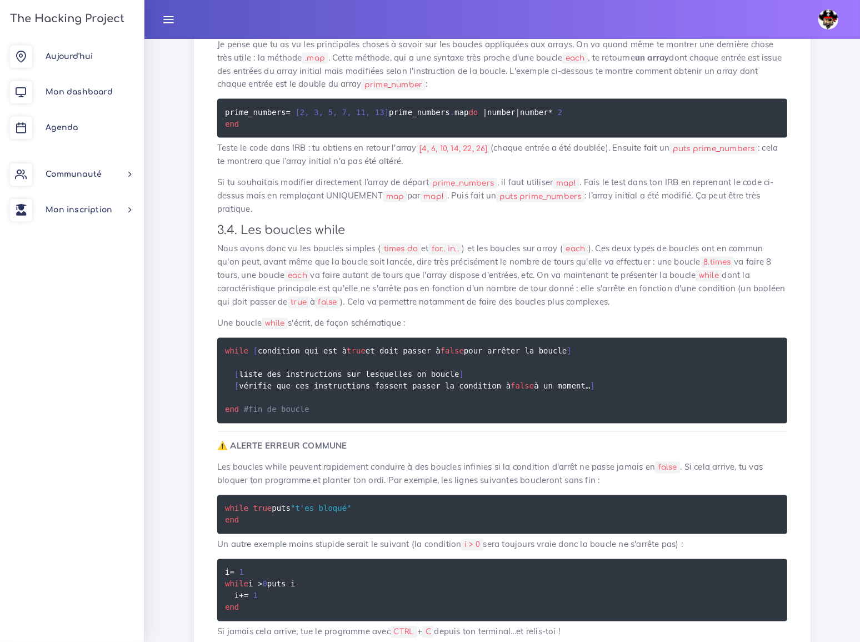
drag, startPoint x: 225, startPoint y: 245, endPoint x: 335, endPoint y: 245, distance: 110.0
drag, startPoint x: 226, startPoint y: 256, endPoint x: 246, endPoint y: 258, distance: 19.5
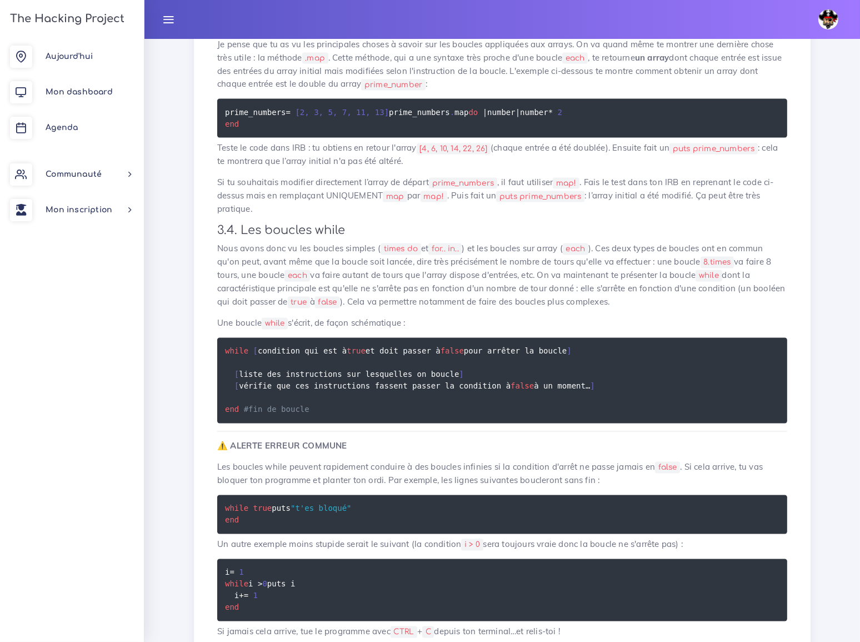
drag, startPoint x: 226, startPoint y: 197, endPoint x: 408, endPoint y: 280, distance: 200.2
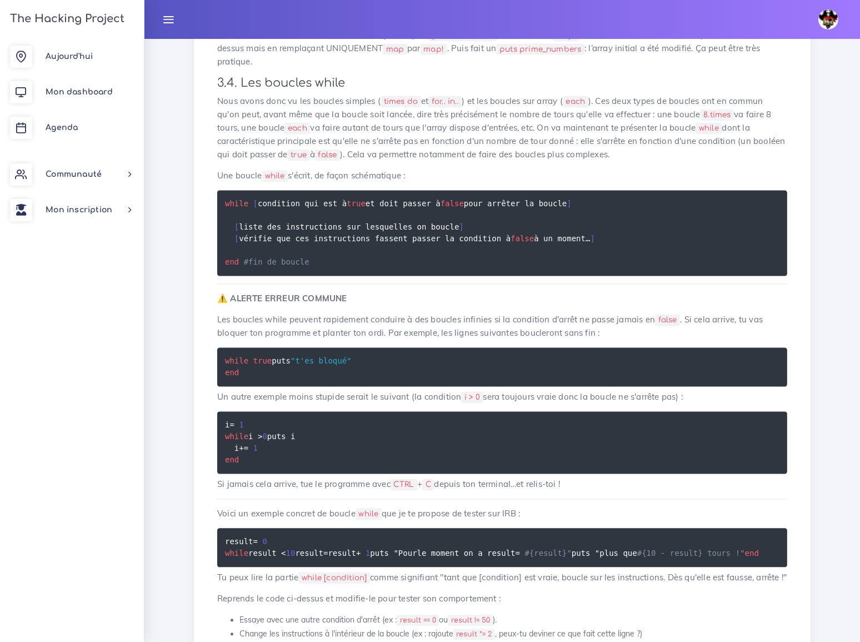
scroll to position [2434, 0]
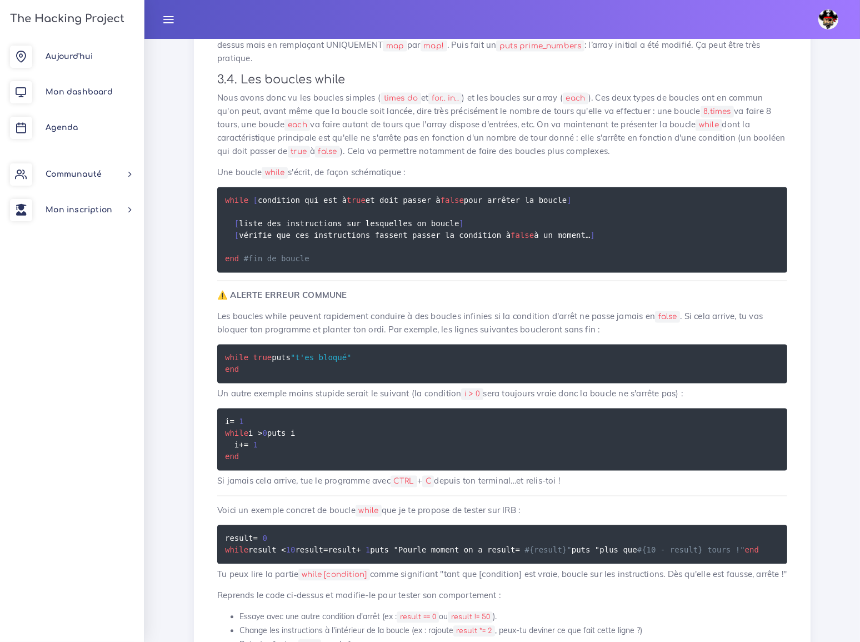
drag, startPoint x: 226, startPoint y: 231, endPoint x: 260, endPoint y: 283, distance: 62.6
drag, startPoint x: 637, startPoint y: 302, endPoint x: 711, endPoint y: 298, distance: 73.4
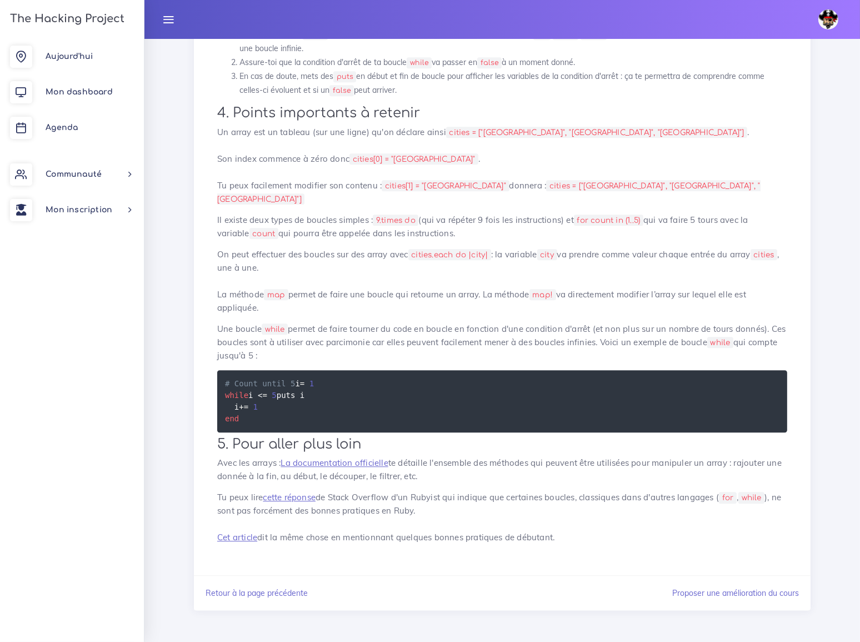
scroll to position [3488, 0]
click at [61, 128] on span "Agenda" at bounding box center [62, 127] width 32 height 8
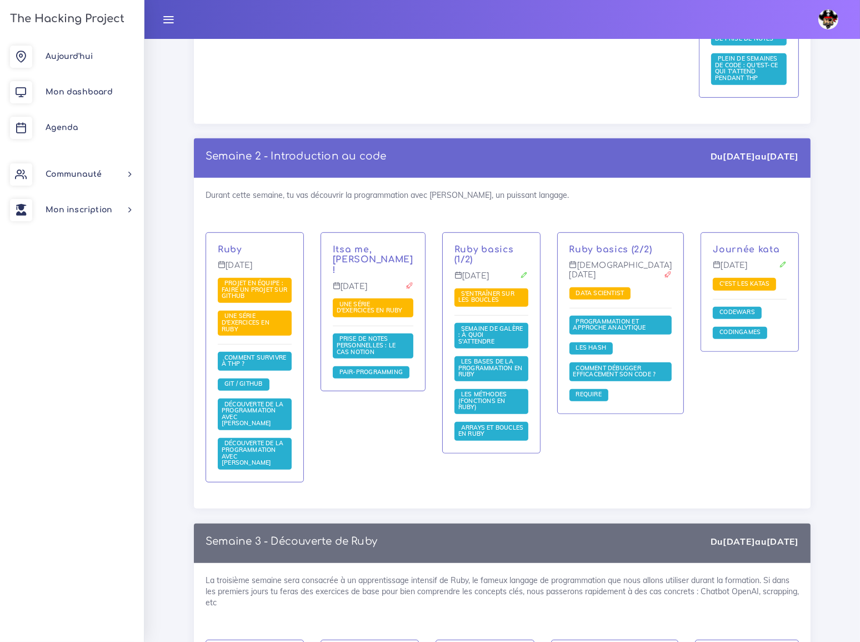
scroll to position [707, 0]
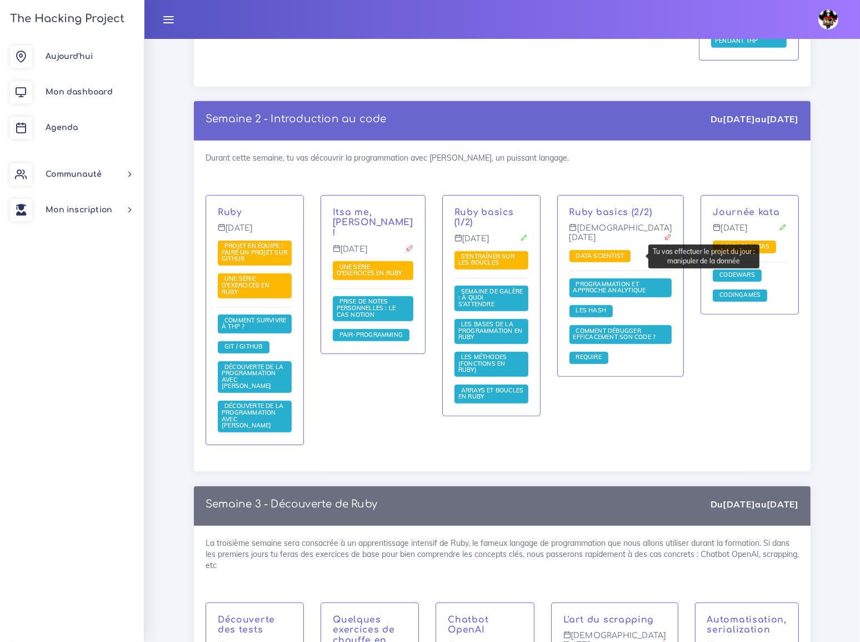
click at [610, 257] on span "Data scientist" at bounding box center [600, 256] width 54 height 8
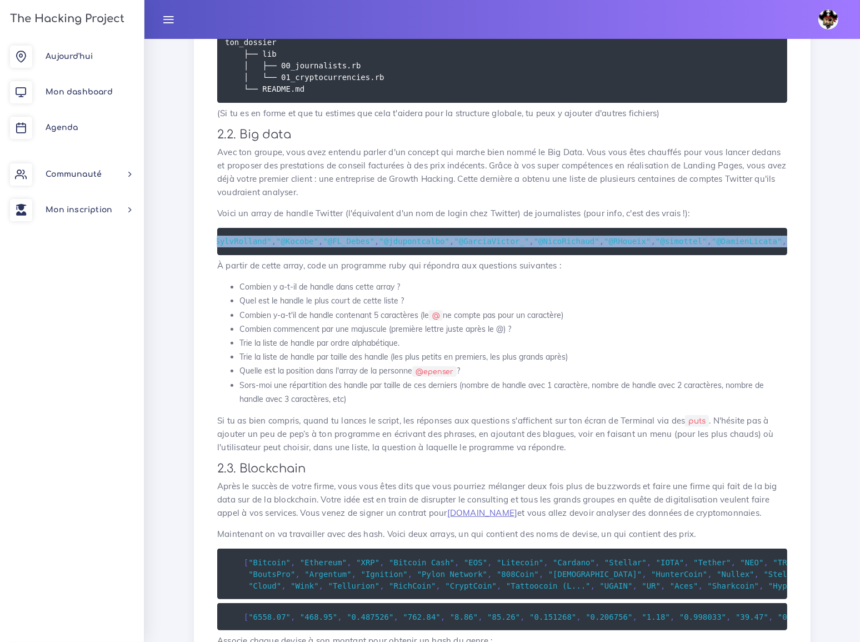
scroll to position [0, 23630]
drag, startPoint x: 242, startPoint y: 204, endPoint x: 809, endPoint y: 203, distance: 567.3
click at [809, 203] on div "Data scientist Tu vas effectuer le projet du jour : manipuler de la donnée 1. I…" at bounding box center [502, 353] width 617 height 1078
copy code "[ "@jcunniet" , "@PaulLampon" , "@Aziliz31" , "@ssoumier" , "@marionsouzeau" , …"
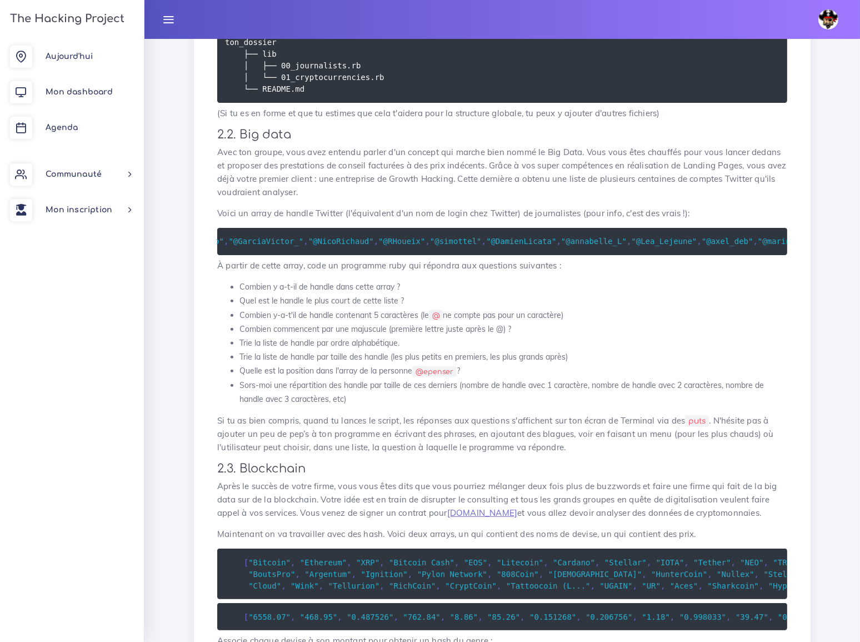
click at [468, 280] on li "Combien y a-t-il de handle dans cette array ?" at bounding box center [513, 287] width 548 height 14
